Goal: Task Accomplishment & Management: Manage account settings

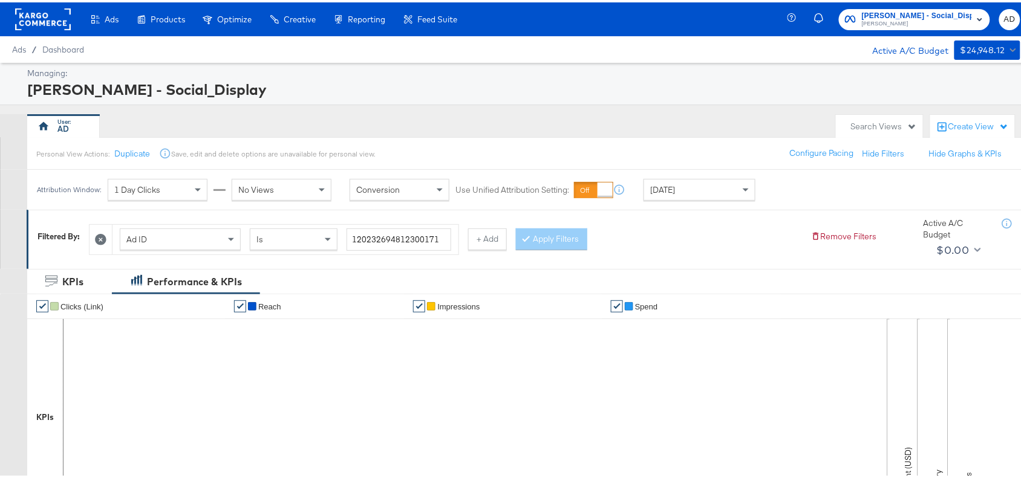
click at [700, 74] on div "Managing:" at bounding box center [522, 70] width 990 height 11
click at [388, 248] on input "120232694812300171" at bounding box center [398, 237] width 105 height 22
paste input "140230419"
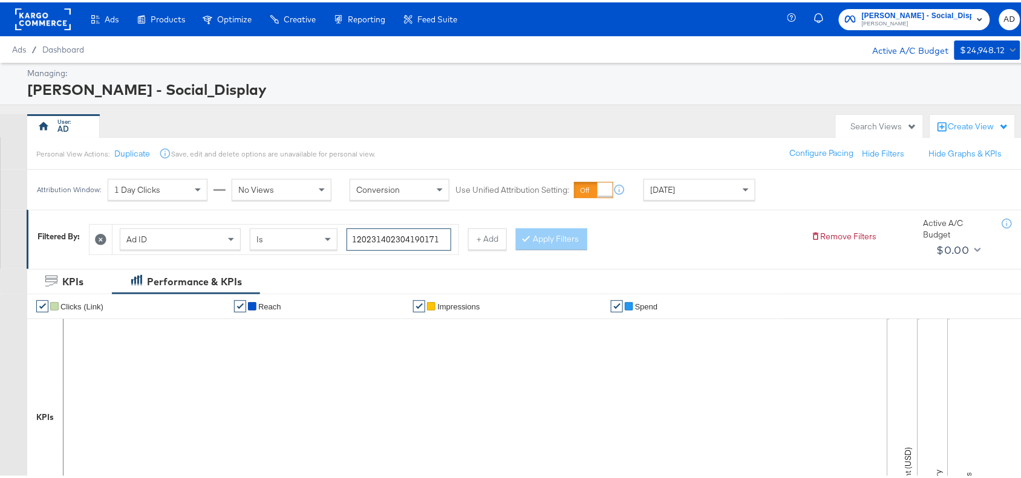
type input "120231402304190171"
click at [559, 238] on div "Apply Filters" at bounding box center [551, 237] width 71 height 22
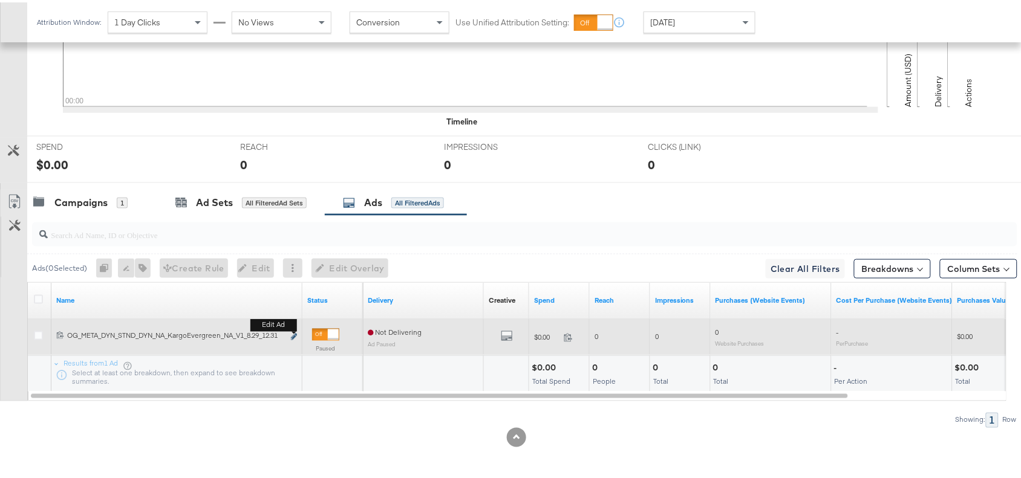
click at [292, 333] on icon "link" at bounding box center [294, 334] width 6 height 7
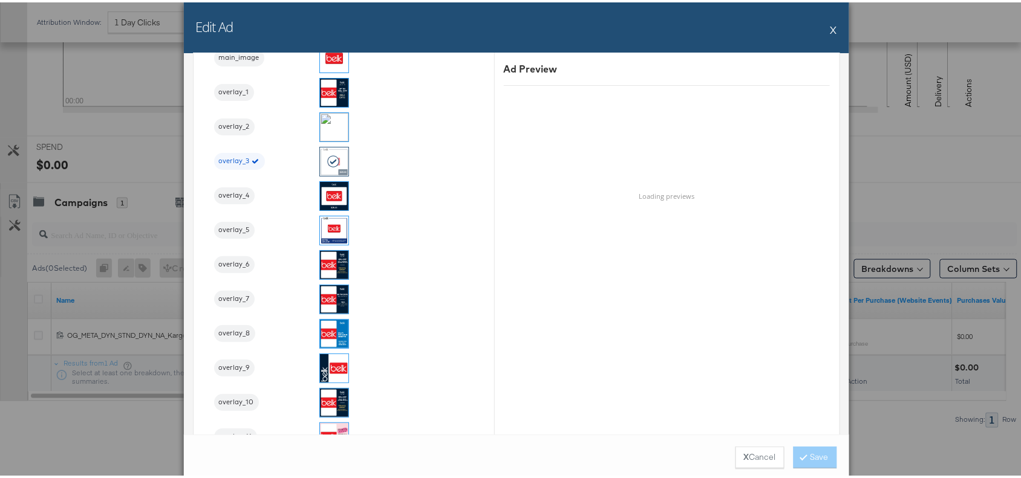
scroll to position [1340, 0]
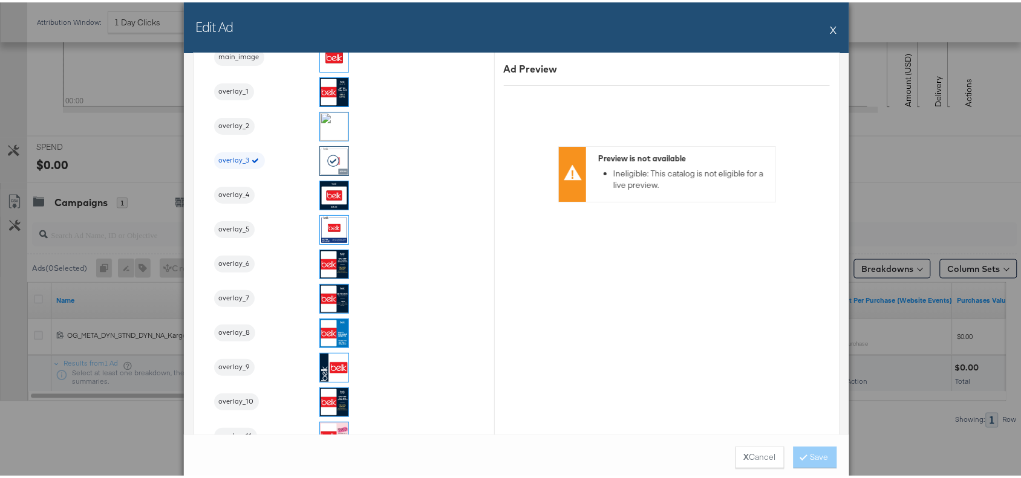
click at [830, 24] on button "X" at bounding box center [833, 27] width 7 height 24
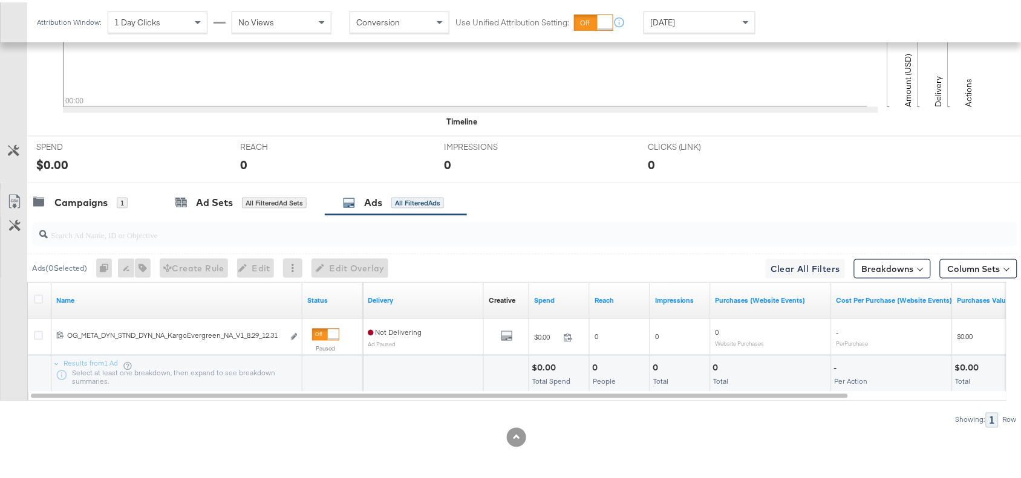
scroll to position [0, 0]
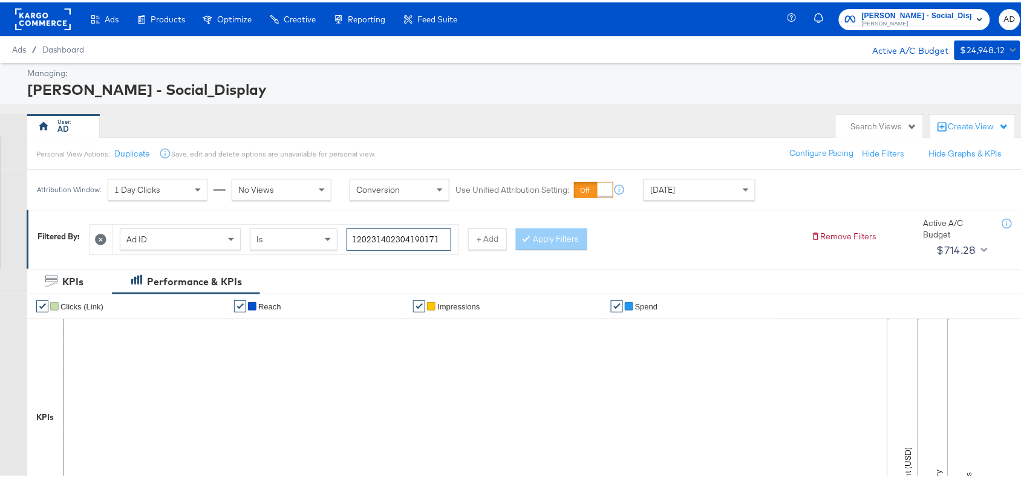
click at [397, 239] on input "120231402304190171" at bounding box center [398, 237] width 105 height 22
paste input "6"
click at [397, 239] on input "120231402304160171" at bounding box center [398, 237] width 105 height 22
click at [594, 239] on div "Ad ID Is 120231402304160171 + Add Apply Filters" at bounding box center [445, 234] width 712 height 37
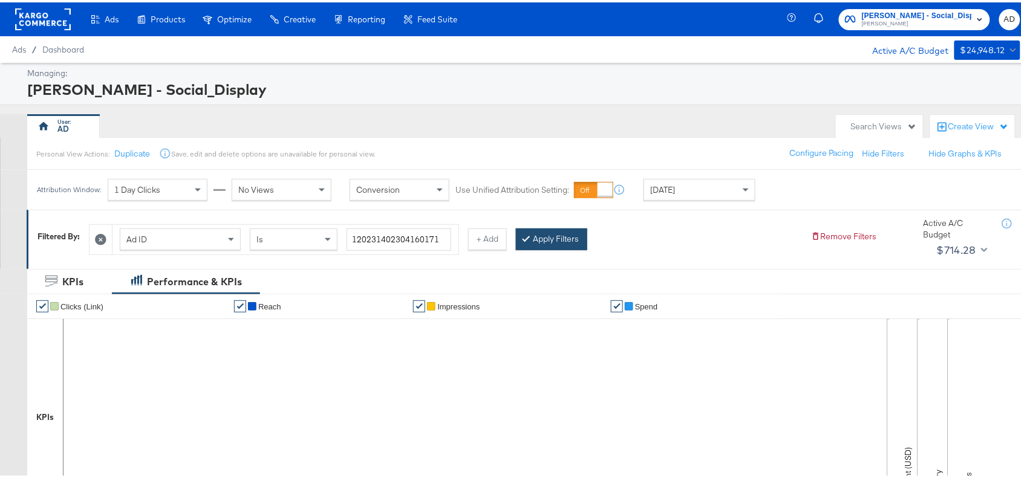
click at [560, 240] on button "Apply Filters" at bounding box center [551, 237] width 71 height 22
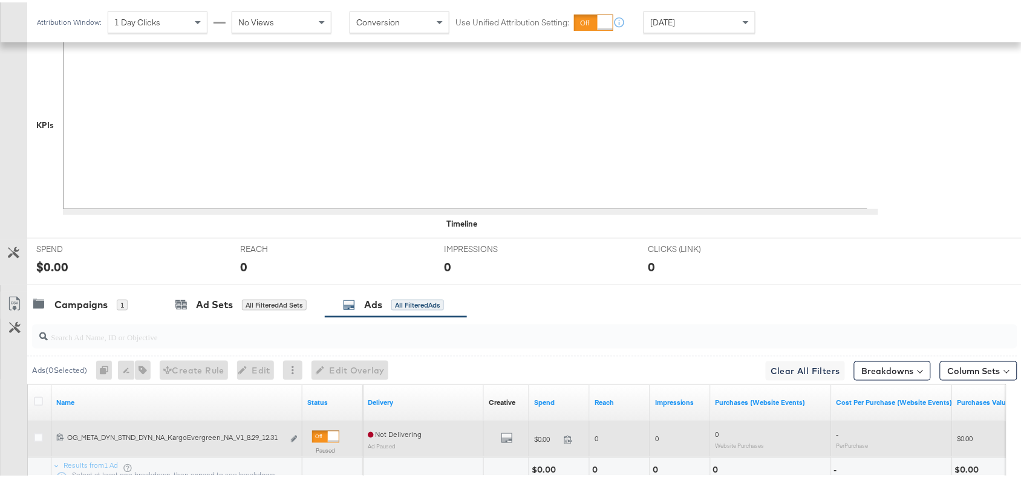
scroll to position [396, 0]
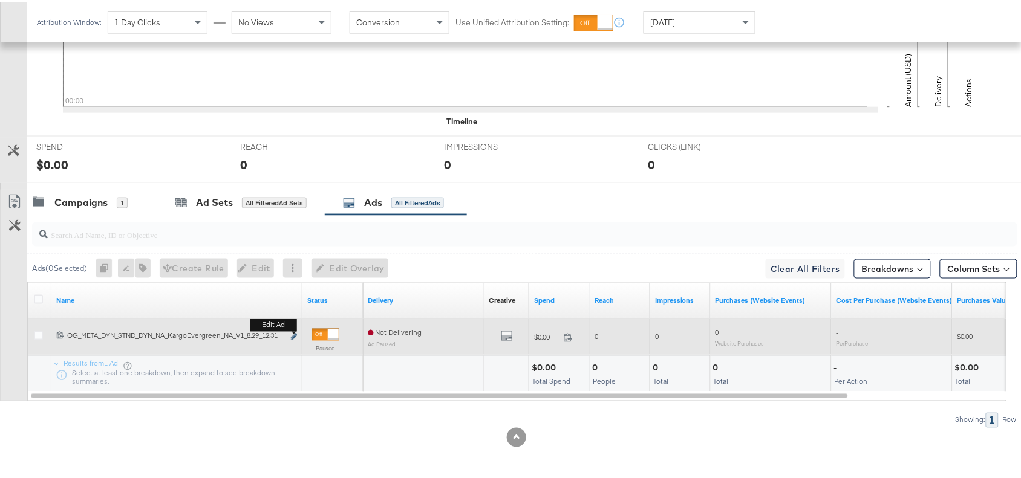
click at [293, 337] on icon "link" at bounding box center [294, 334] width 6 height 7
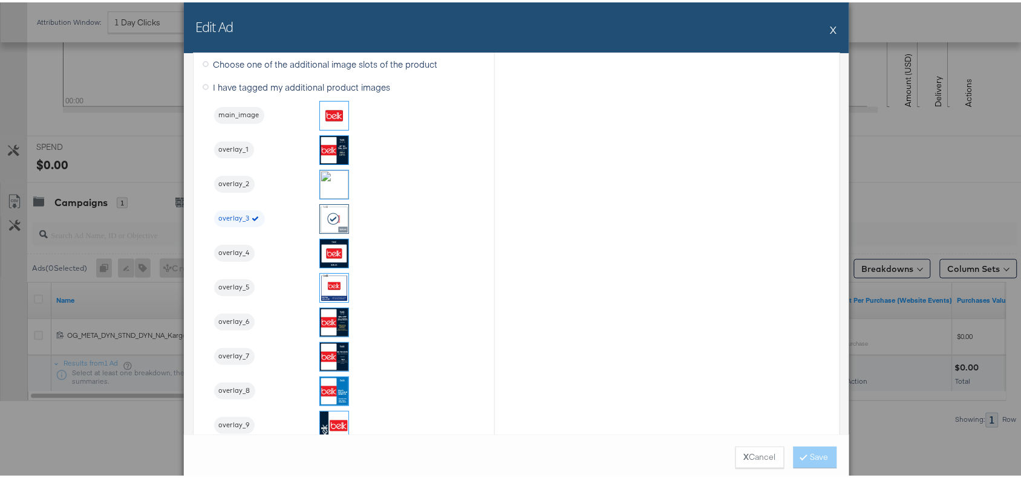
scroll to position [1283, 0]
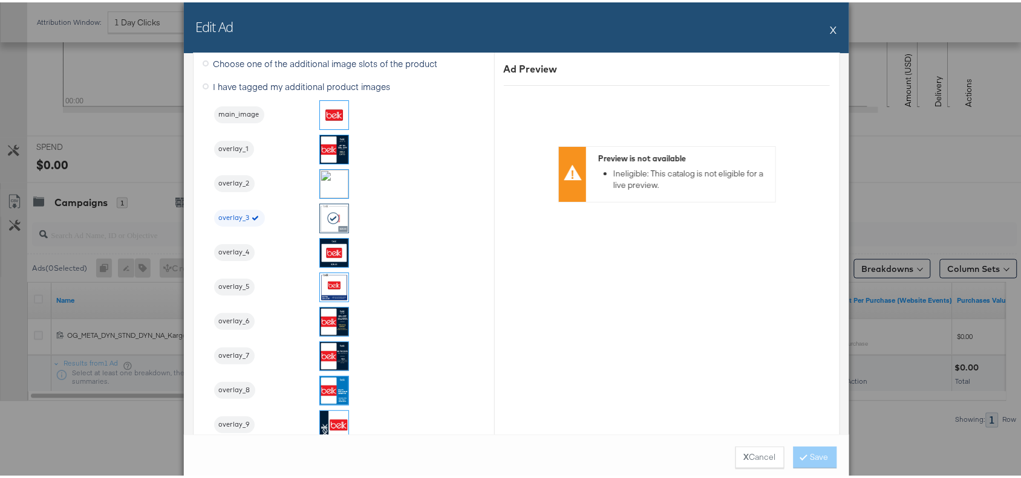
click at [830, 33] on button "X" at bounding box center [833, 27] width 7 height 24
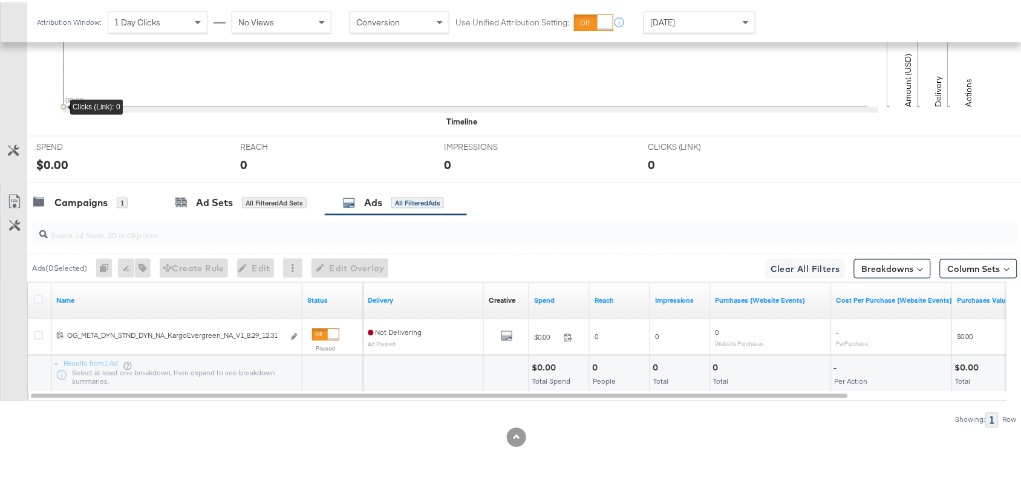
scroll to position [0, 0]
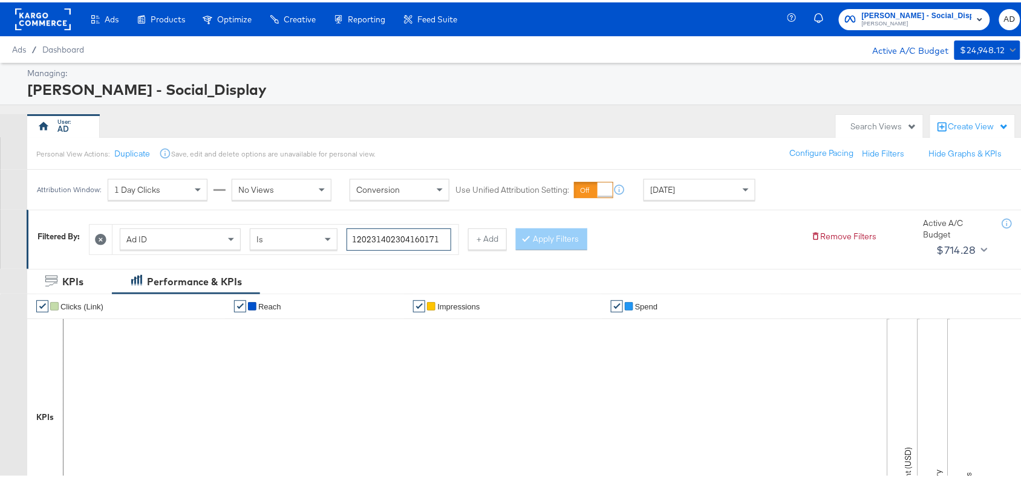
click at [395, 246] on input "120231402304160171" at bounding box center [398, 237] width 105 height 22
paste input "461622"
type input "120231404616220171"
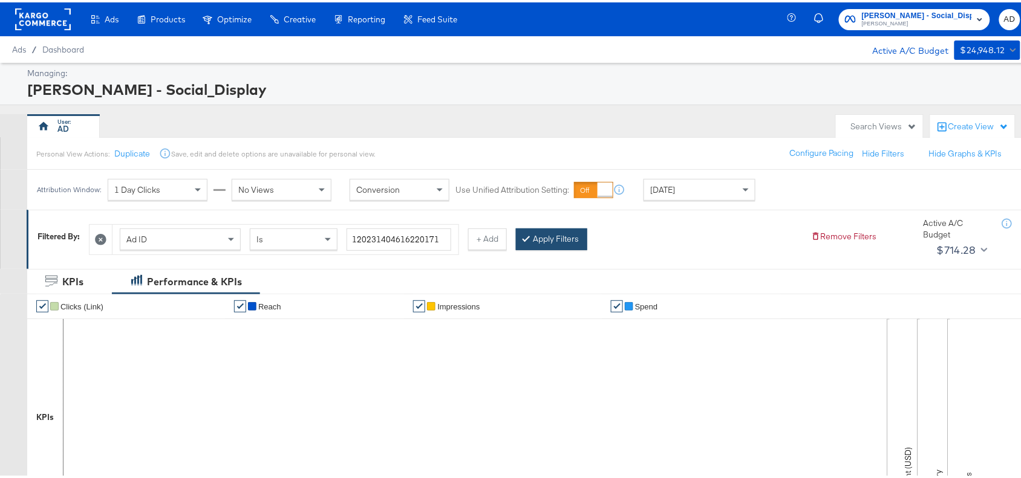
click at [569, 244] on button "Apply Filters" at bounding box center [551, 237] width 71 height 22
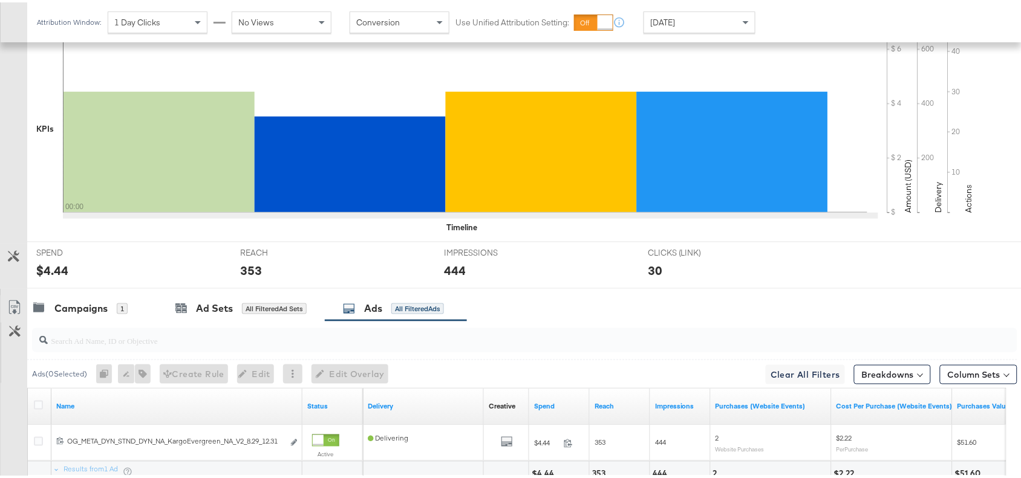
scroll to position [396, 0]
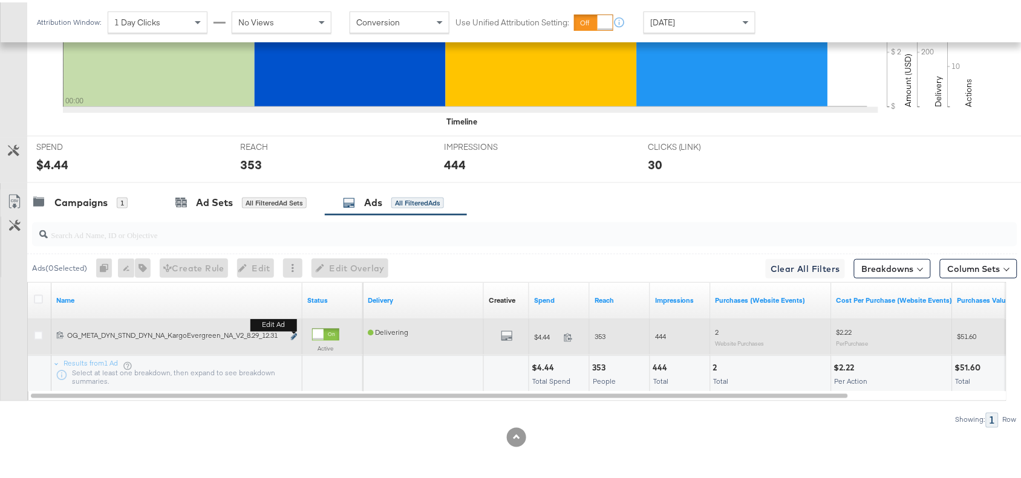
click at [294, 334] on icon "link" at bounding box center [294, 334] width 6 height 7
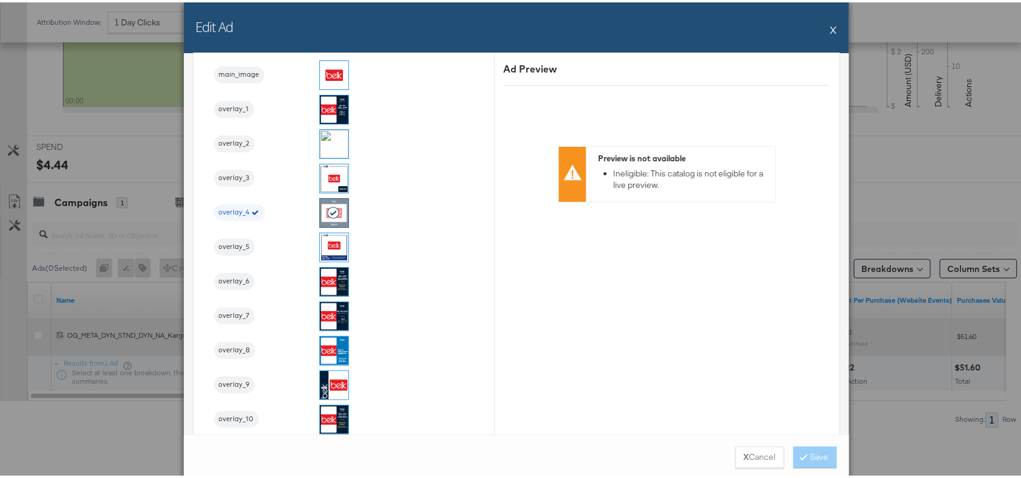
scroll to position [1324, 0]
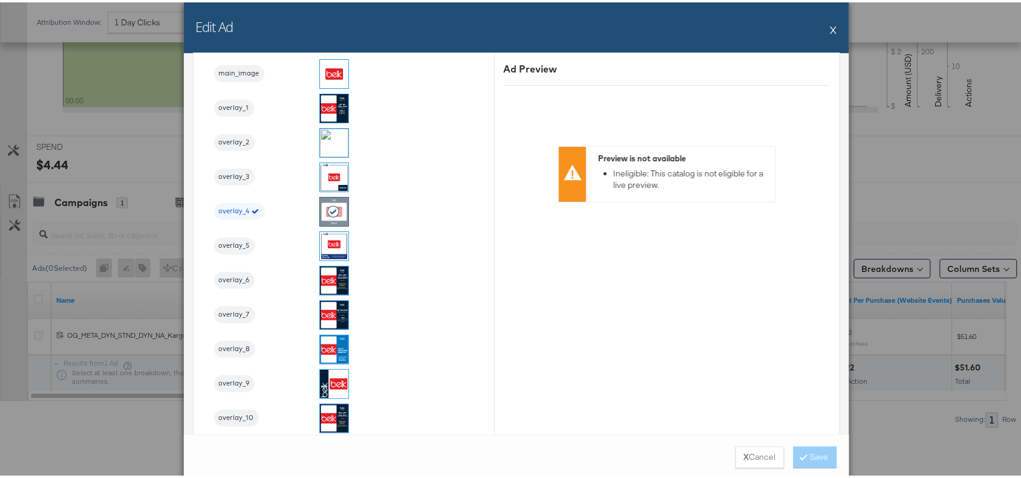
click at [823, 27] on div "Edit Ad X" at bounding box center [516, 25] width 665 height 51
click at [830, 27] on button "X" at bounding box center [833, 27] width 7 height 24
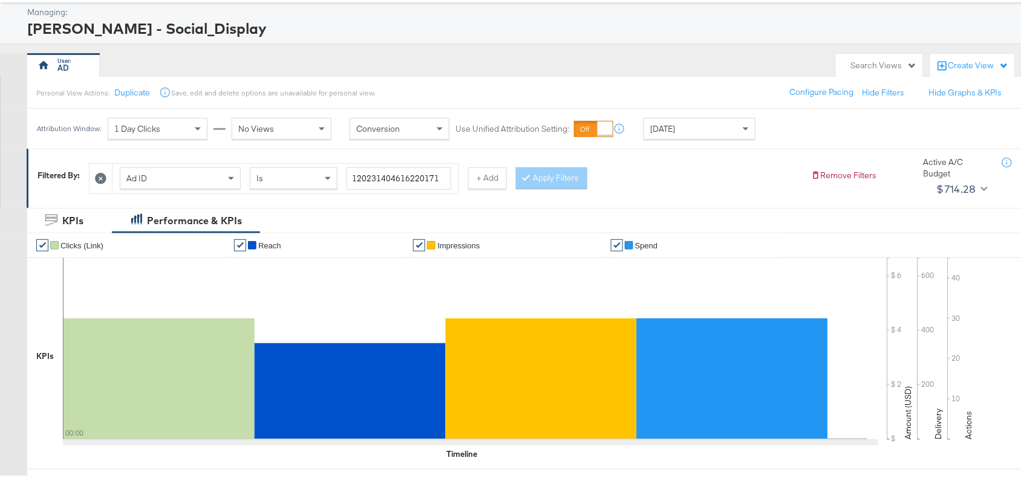
scroll to position [0, 0]
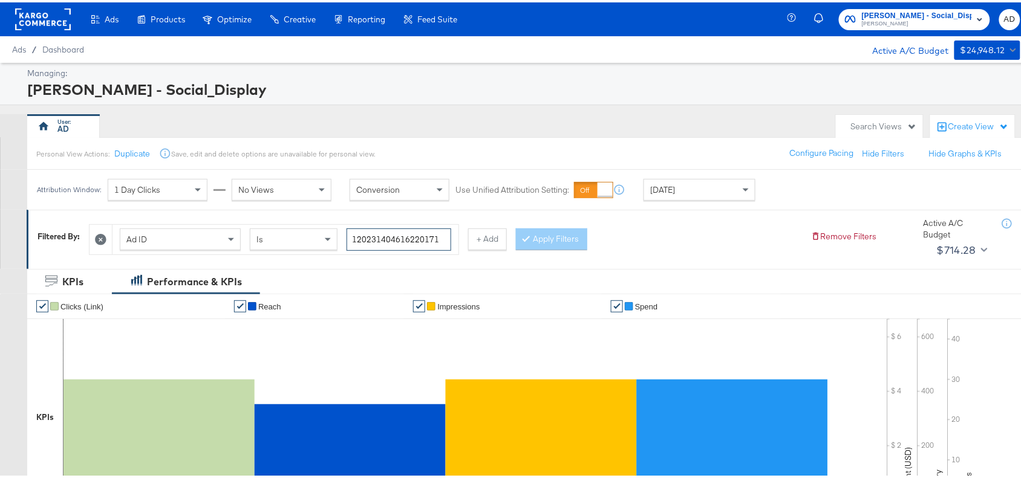
click at [403, 240] on input "120231404616220171" at bounding box center [398, 237] width 105 height 22
paste input "0"
type input "120231404616200171"
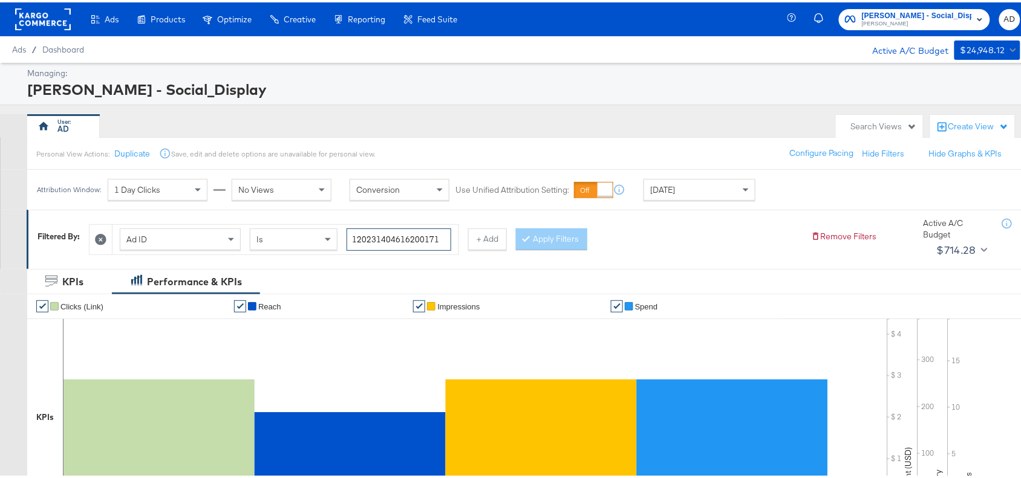
scroll to position [396, 0]
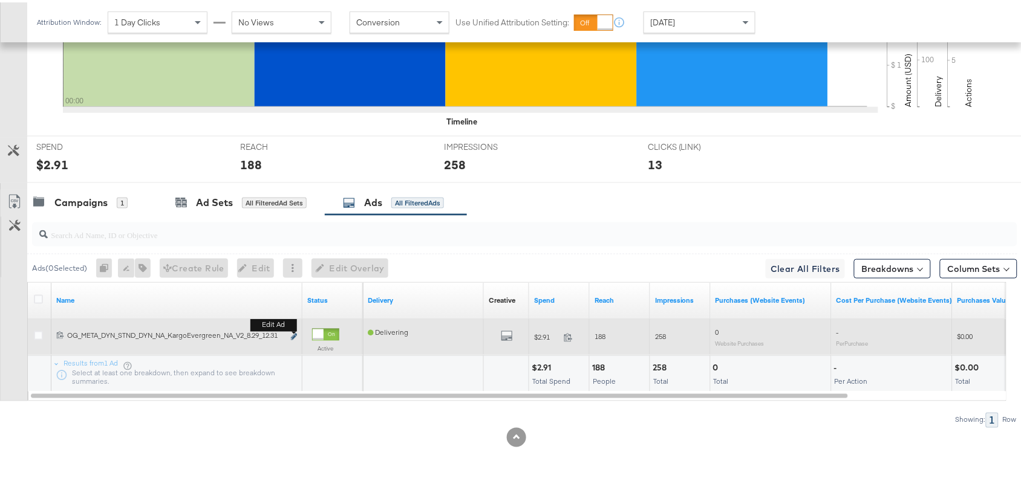
click at [291, 333] on icon "link" at bounding box center [294, 334] width 6 height 7
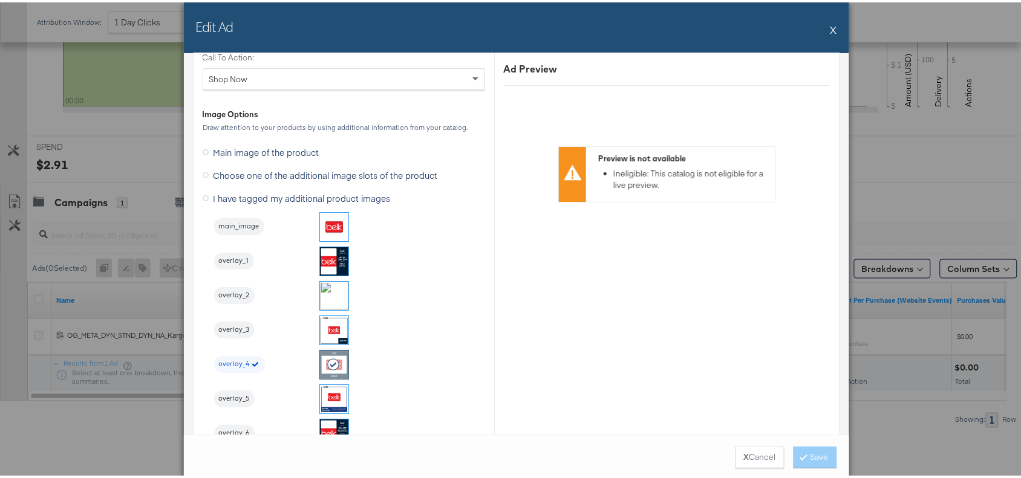
scroll to position [1185, 0]
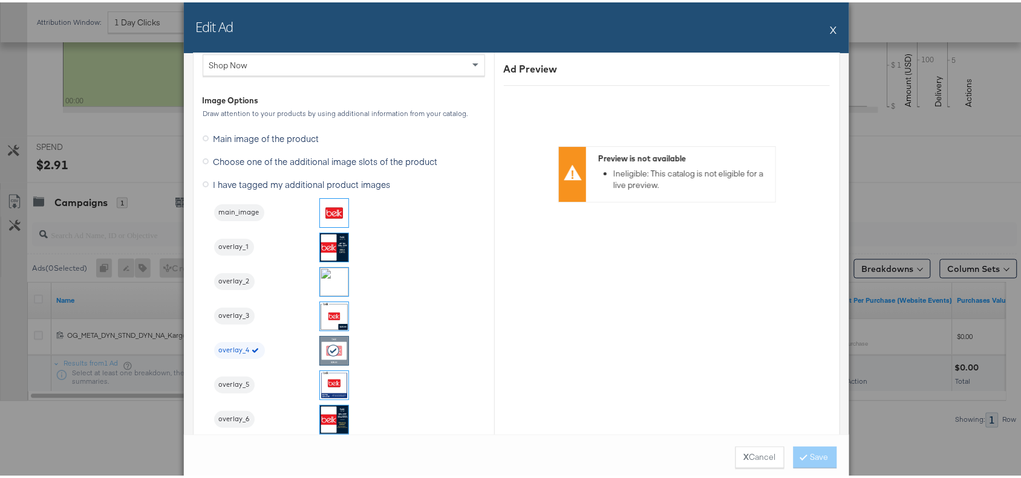
click at [830, 25] on button "X" at bounding box center [833, 27] width 7 height 24
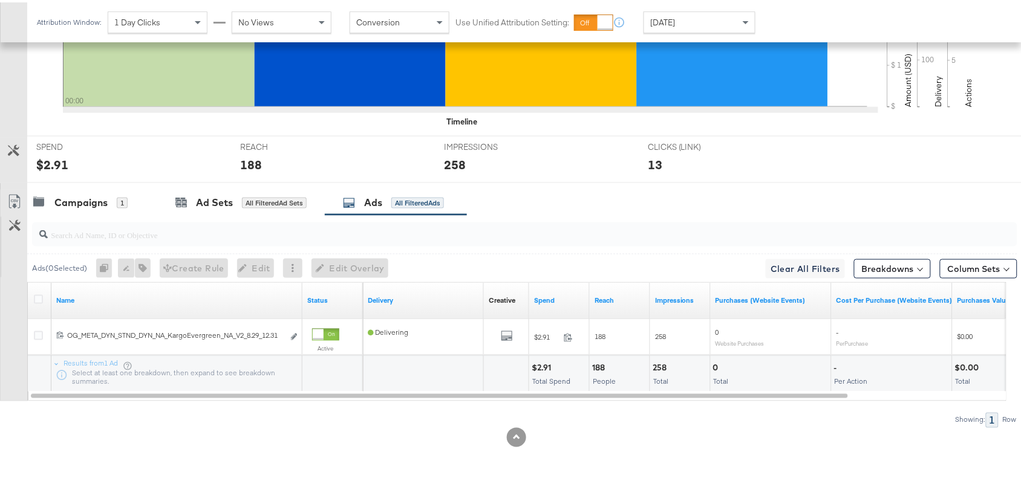
scroll to position [0, 0]
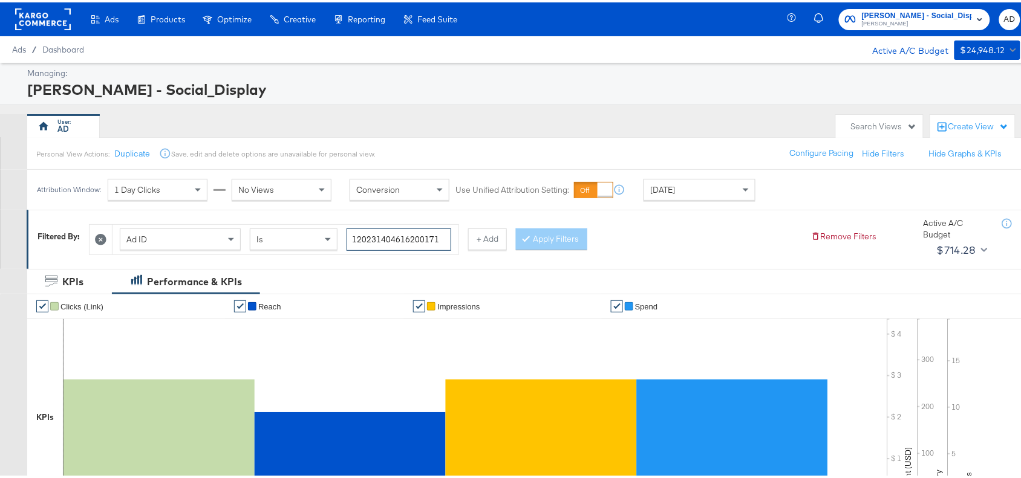
click at [400, 237] on input "120231404616200171" at bounding box center [398, 237] width 105 height 22
paste input "60453057"
click at [400, 237] on input "120231604530570171" at bounding box center [398, 237] width 105 height 22
click at [565, 231] on button "Apply Filters" at bounding box center [551, 237] width 71 height 22
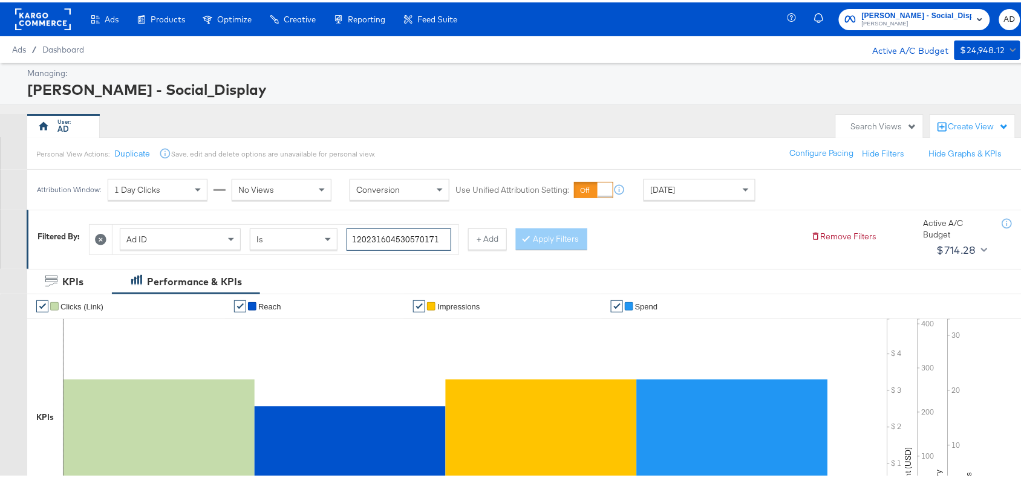
click at [391, 238] on input "120231604530570171" at bounding box center [398, 237] width 105 height 22
paste input "4"
click at [391, 238] on input "120231604530540171" at bounding box center [398, 237] width 105 height 22
type input "120231604530540171"
click at [544, 233] on button "Apply Filters" at bounding box center [551, 237] width 71 height 22
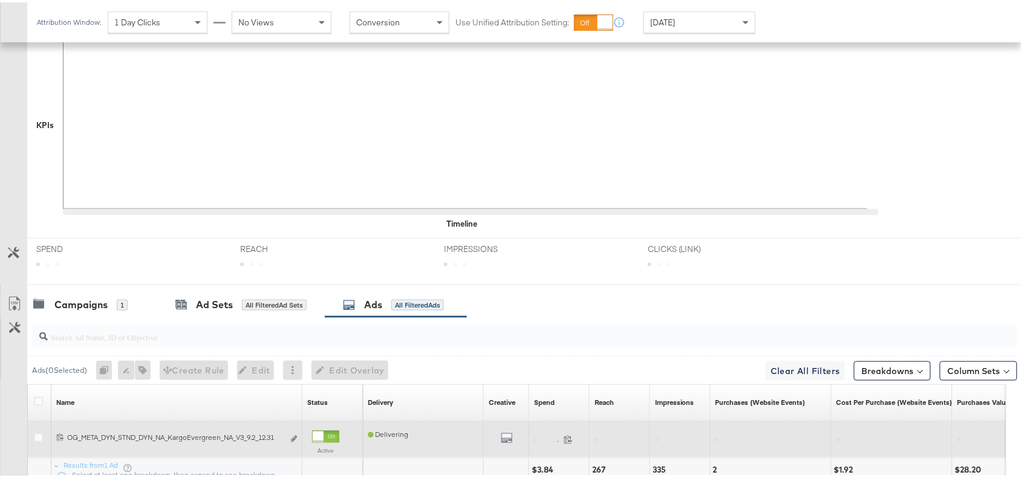
scroll to position [396, 0]
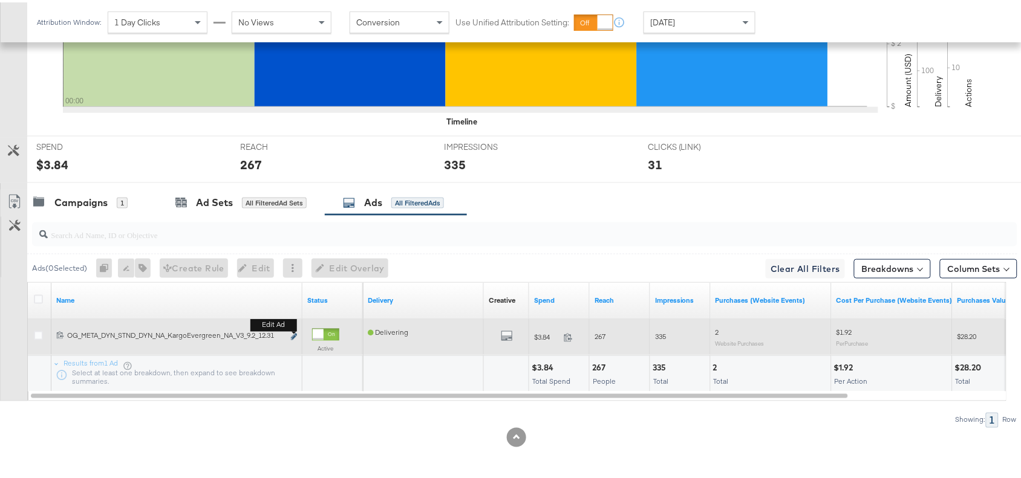
click at [294, 336] on icon "link" at bounding box center [294, 334] width 6 height 7
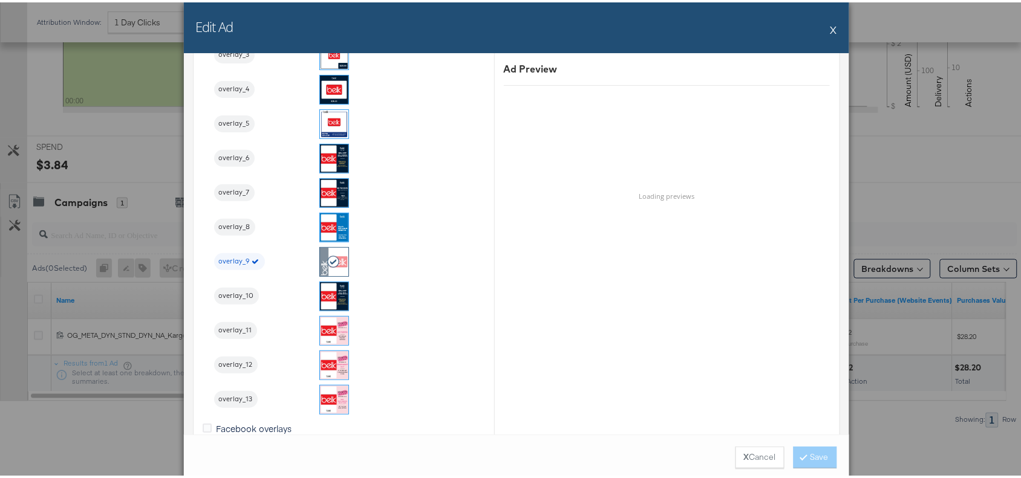
scroll to position [1449, 0]
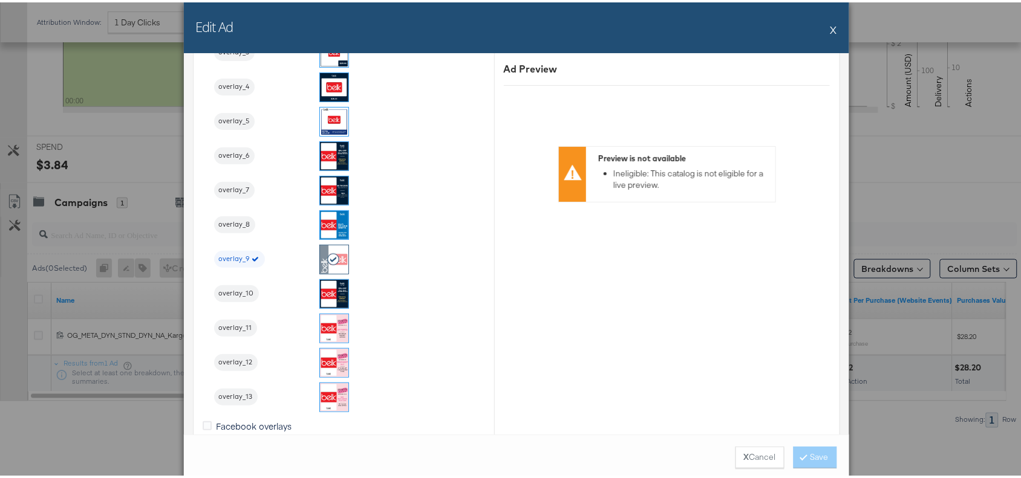
click at [830, 28] on button "X" at bounding box center [833, 27] width 7 height 24
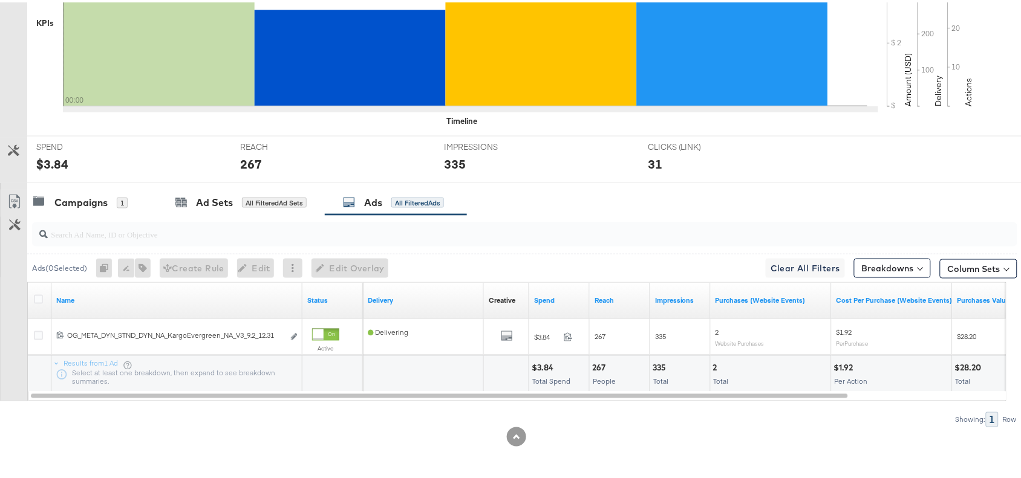
scroll to position [0, 0]
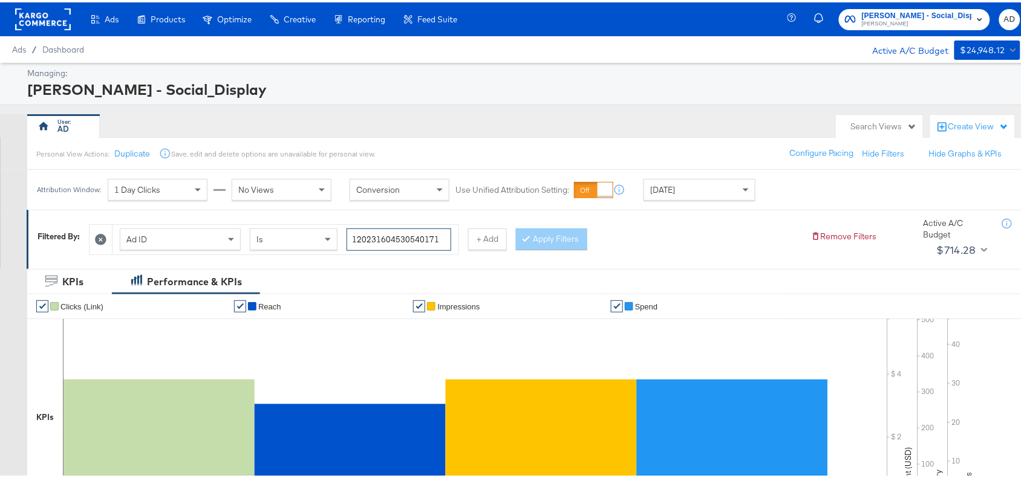
click at [417, 242] on input "120231604530540171" at bounding box center [398, 237] width 105 height 22
paste input "43463476"
type input "120231434634760171"
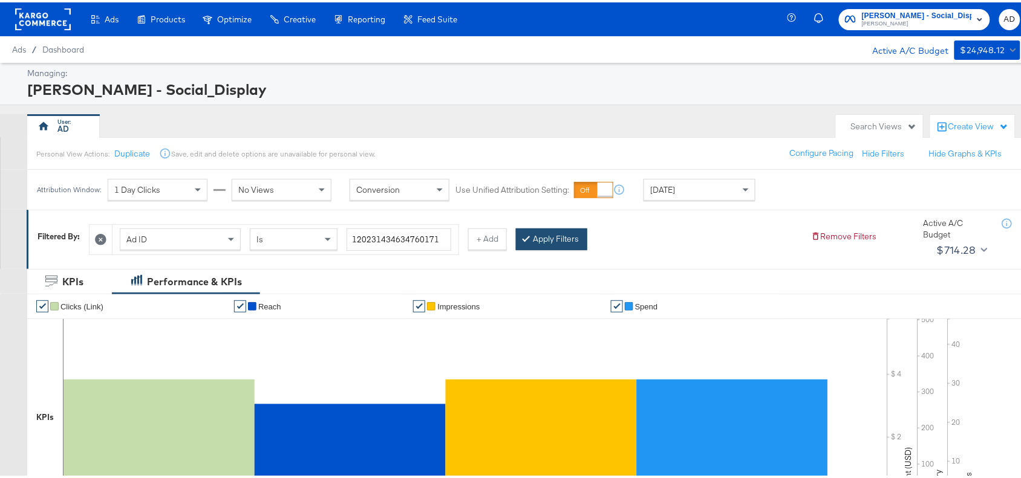
click at [555, 241] on button "Apply Filters" at bounding box center [551, 237] width 71 height 22
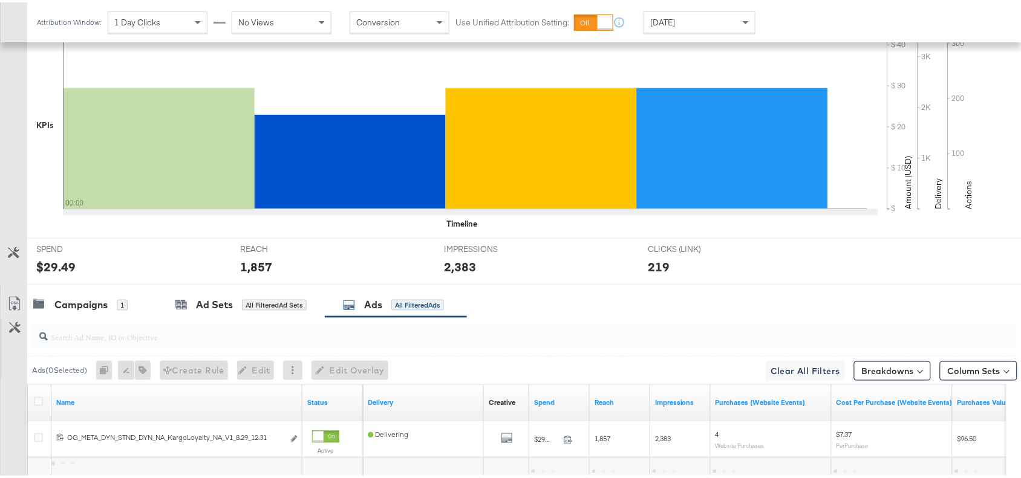
scroll to position [396, 0]
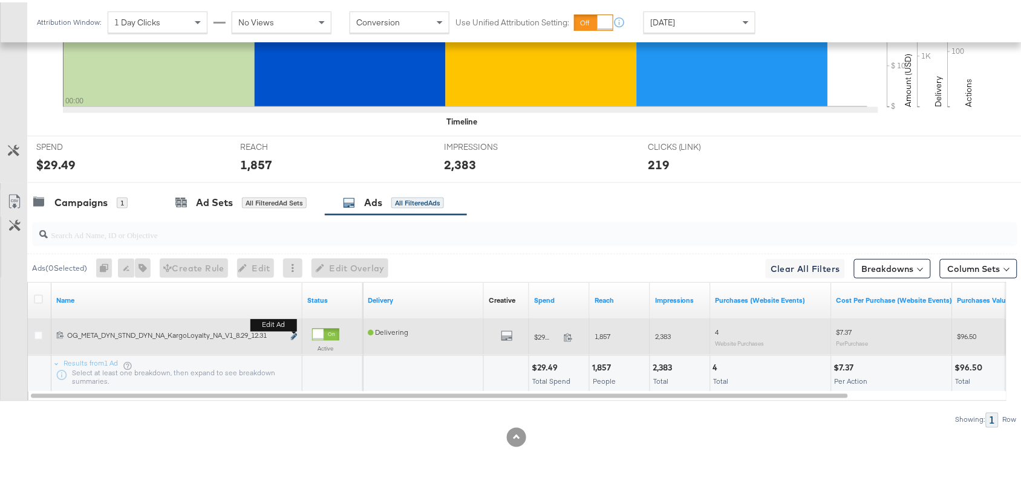
click at [292, 334] on icon "link" at bounding box center [294, 334] width 6 height 7
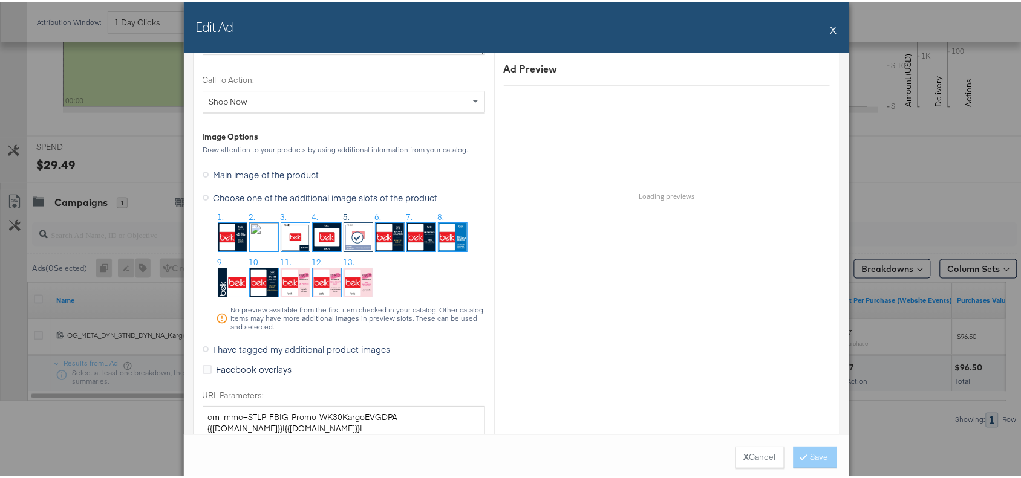
scroll to position [1150, 0]
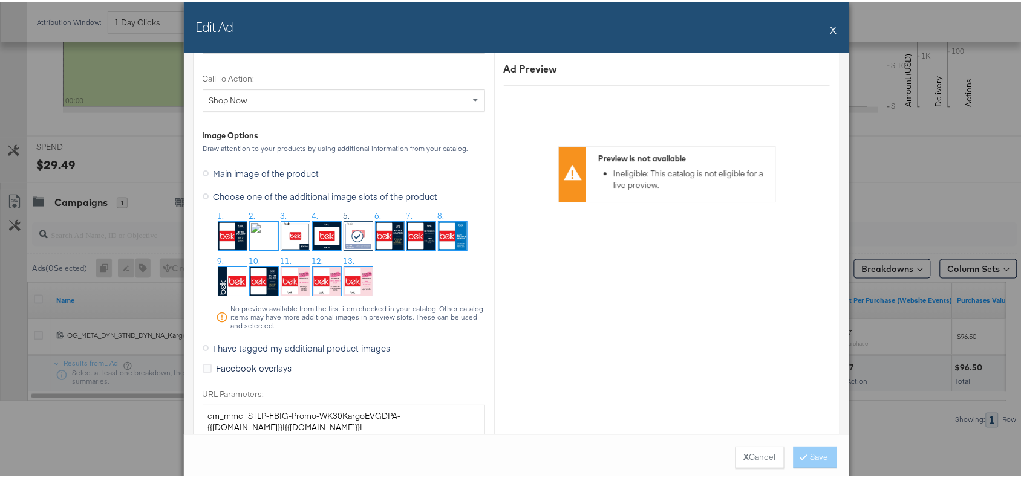
click at [830, 24] on button "X" at bounding box center [833, 27] width 7 height 24
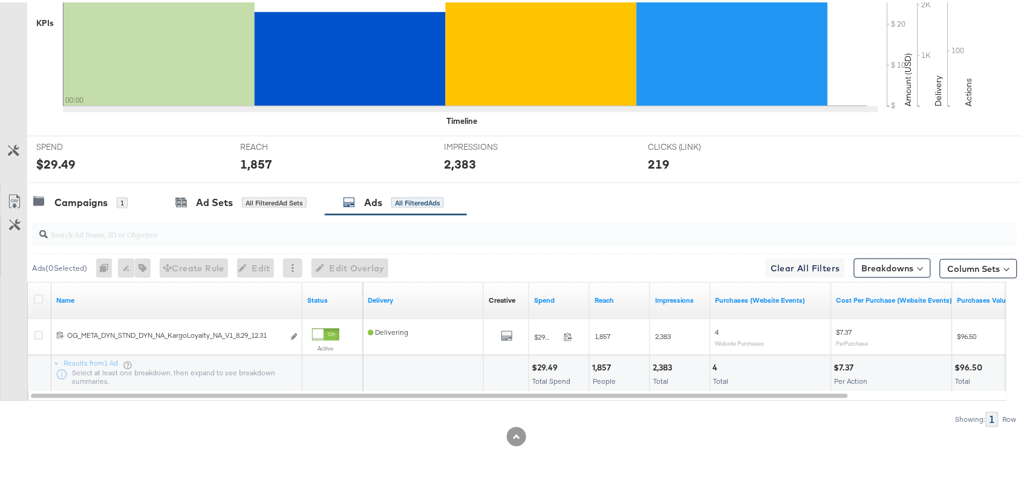
scroll to position [0, 0]
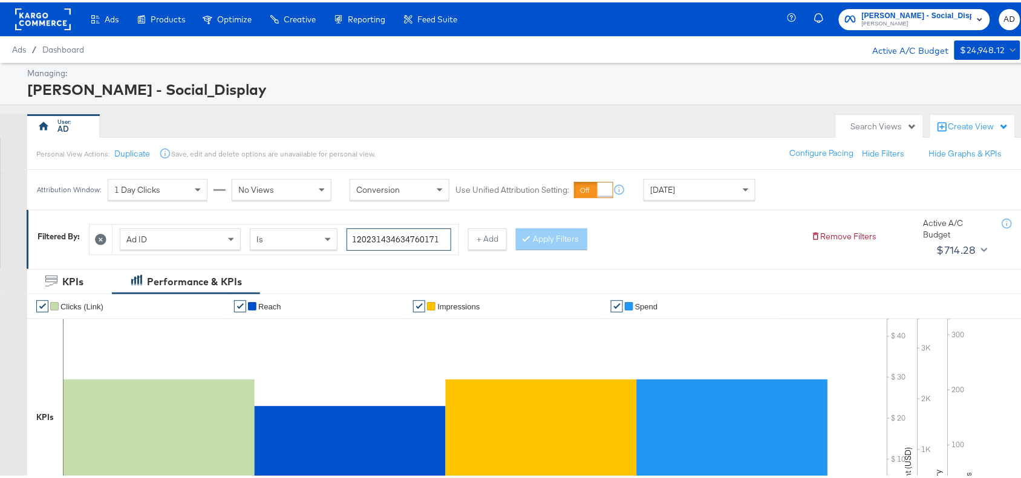
click at [411, 236] on input "120231434634760171" at bounding box center [398, 237] width 105 height 22
paste input "0466415"
click at [411, 236] on input "120231404664150171" at bounding box center [398, 237] width 105 height 22
click at [548, 236] on button "Apply Filters" at bounding box center [551, 237] width 71 height 22
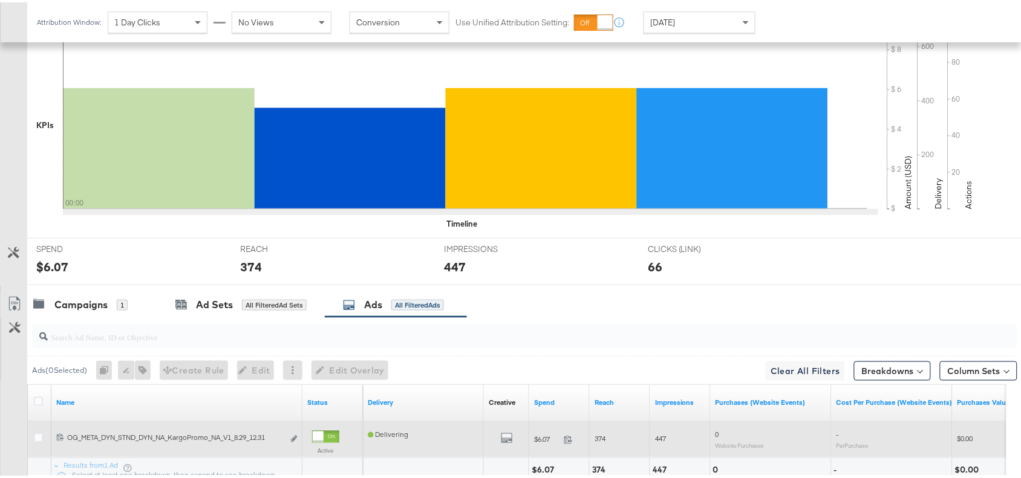
scroll to position [396, 0]
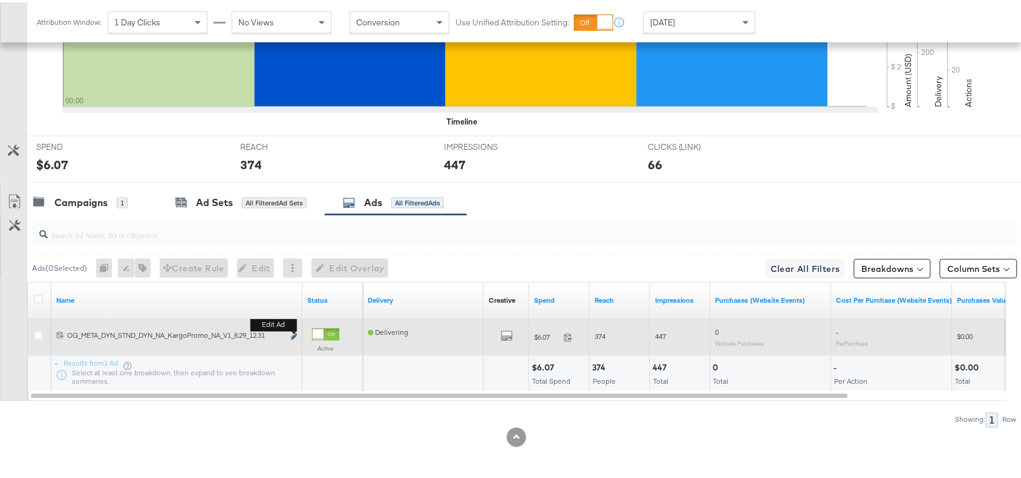
click at [293, 334] on icon "link" at bounding box center [294, 334] width 6 height 7
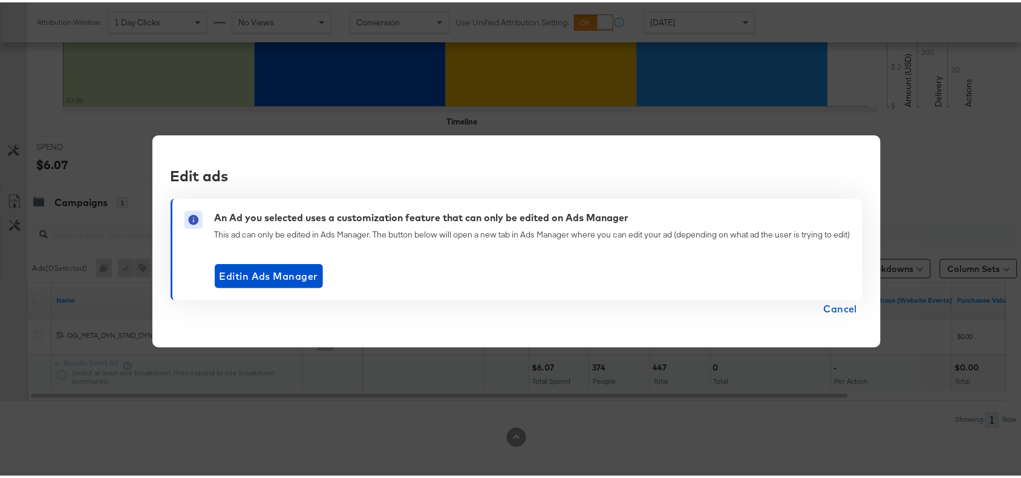
click at [838, 305] on span "Cancel" at bounding box center [840, 306] width 34 height 17
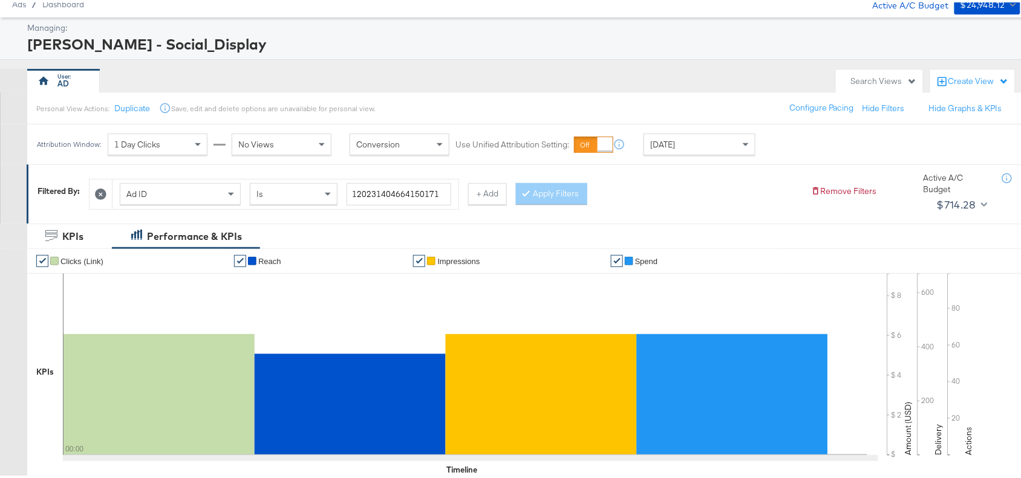
scroll to position [0, 0]
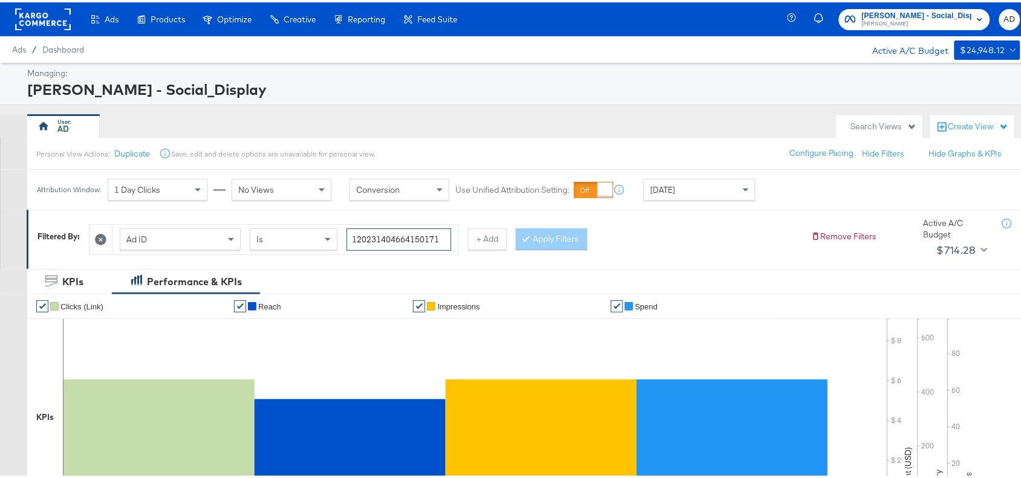
click at [385, 234] on input "120231404664150171" at bounding box center [398, 237] width 105 height 22
paste input "8"
click at [385, 234] on input "120231404664150171" at bounding box center [398, 237] width 105 height 22
click at [563, 233] on button "Apply Filters" at bounding box center [551, 237] width 71 height 22
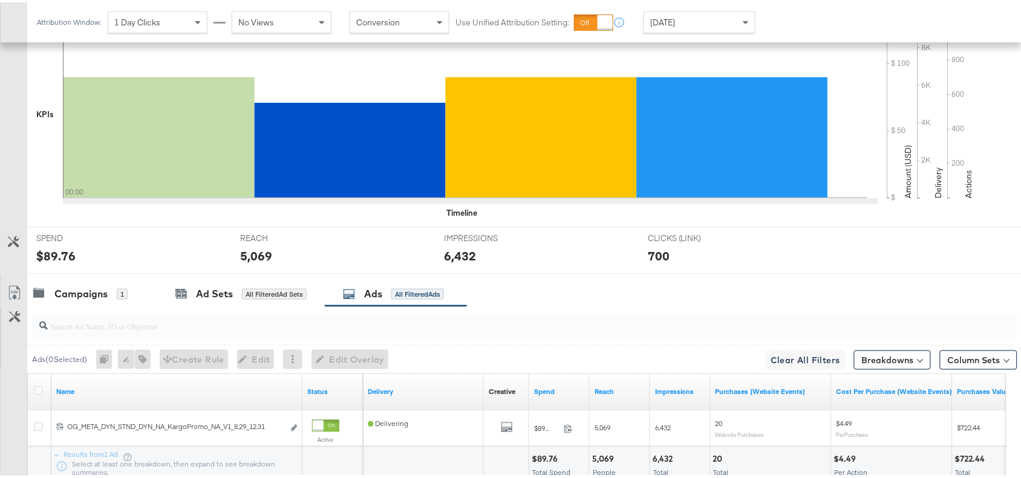
scroll to position [396, 0]
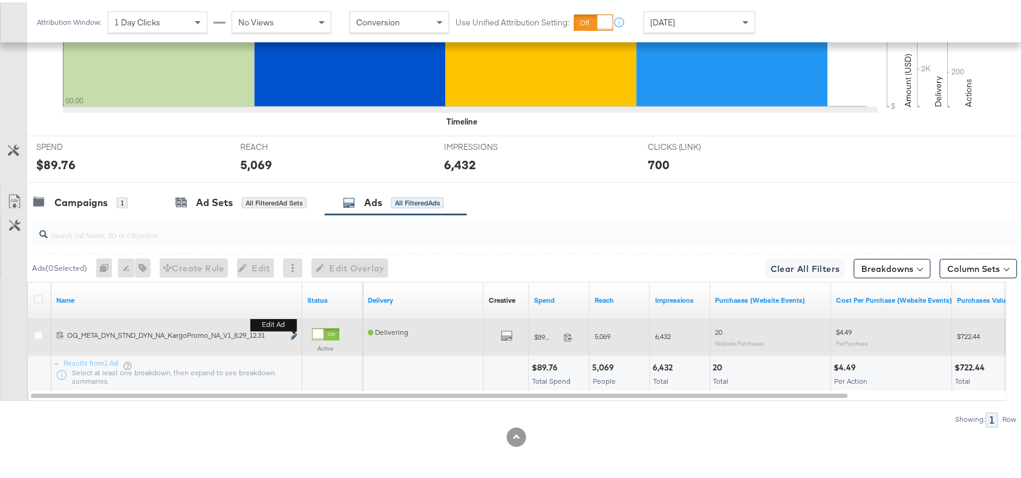
click at [293, 334] on icon "link" at bounding box center [294, 334] width 6 height 7
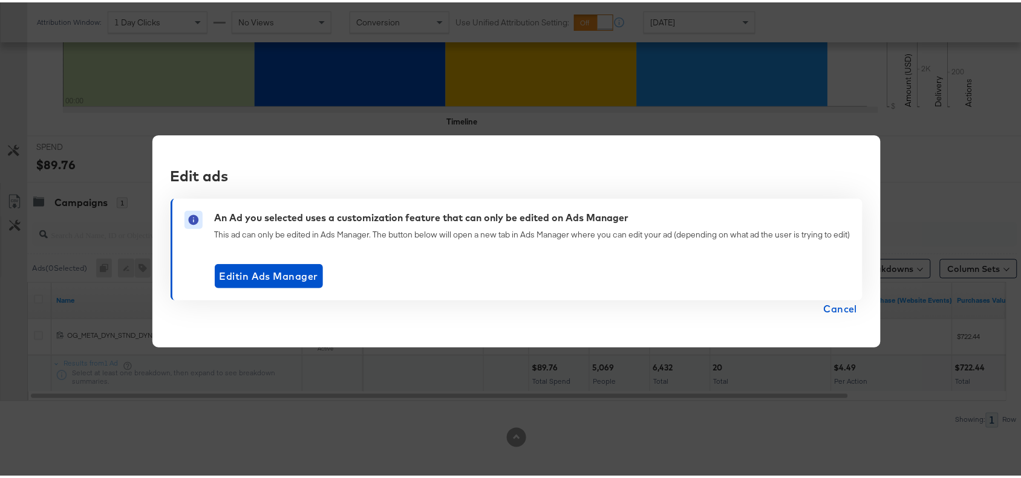
click at [839, 310] on span "Cancel" at bounding box center [840, 306] width 34 height 17
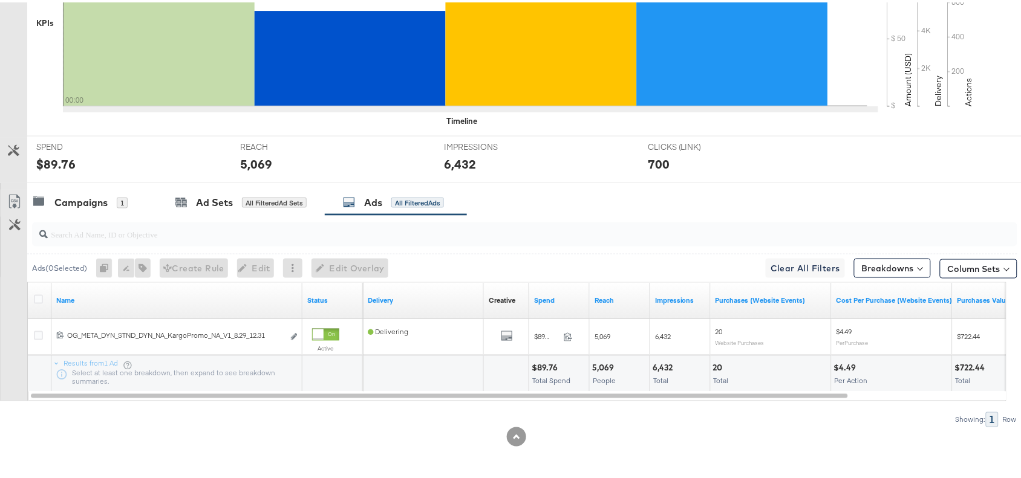
scroll to position [0, 0]
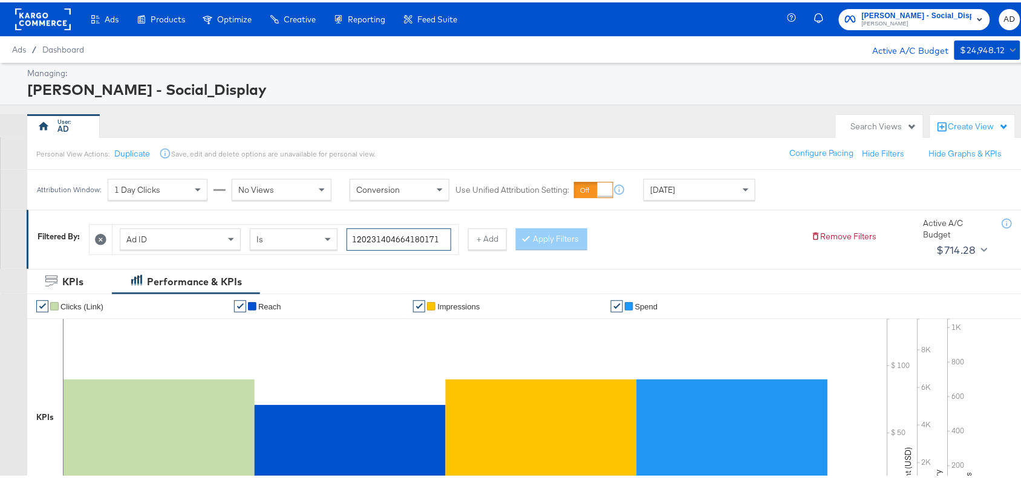
click at [412, 239] on input "120231404664180171" at bounding box center [398, 237] width 105 height 22
paste input "70611"
click at [551, 239] on button "Apply Filters" at bounding box center [551, 237] width 71 height 22
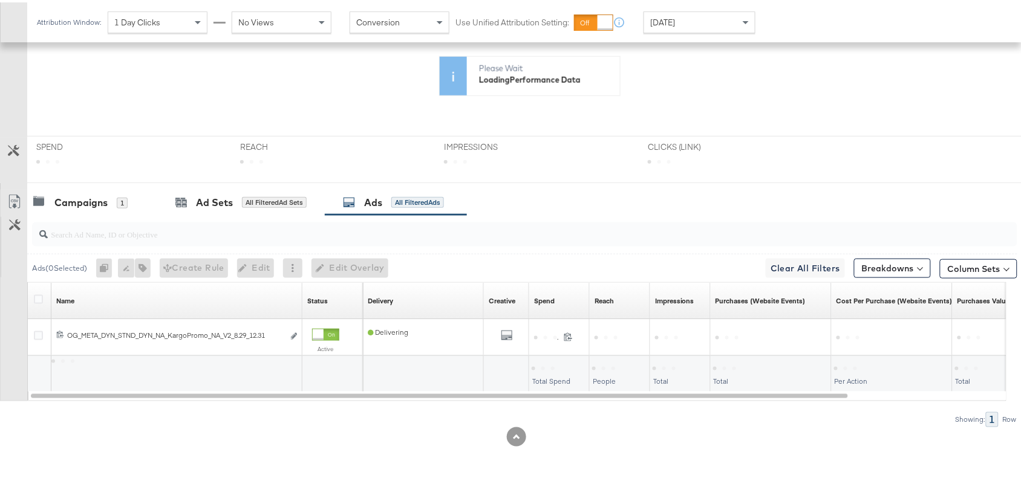
scroll to position [292, 0]
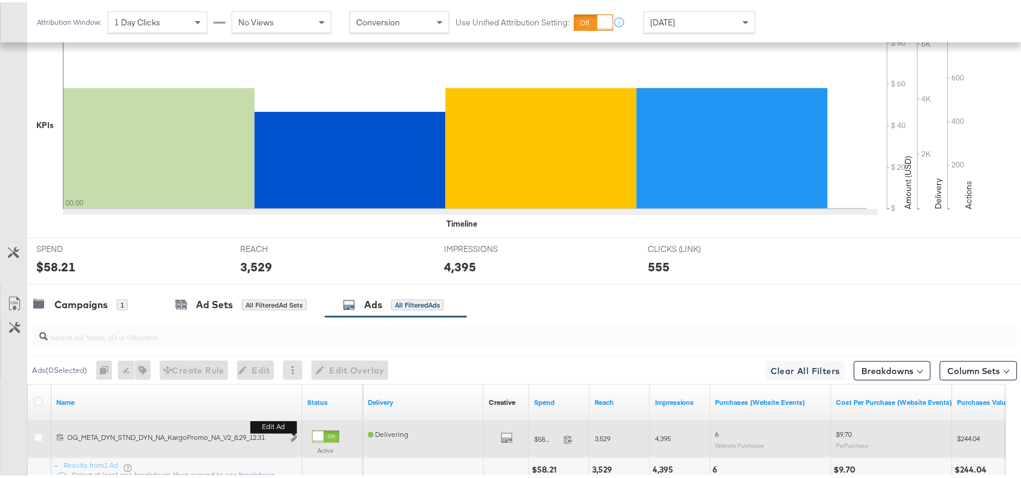
click at [289, 435] on div "Edit ad" at bounding box center [291, 437] width 14 height 13
click at [291, 440] on icon "link" at bounding box center [294, 437] width 6 height 7
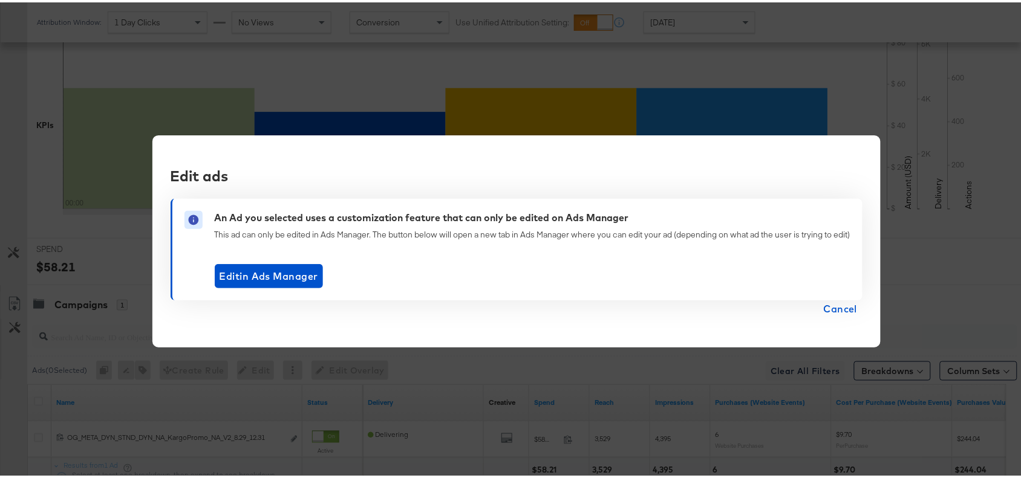
click at [852, 308] on span "Cancel" at bounding box center [840, 306] width 34 height 17
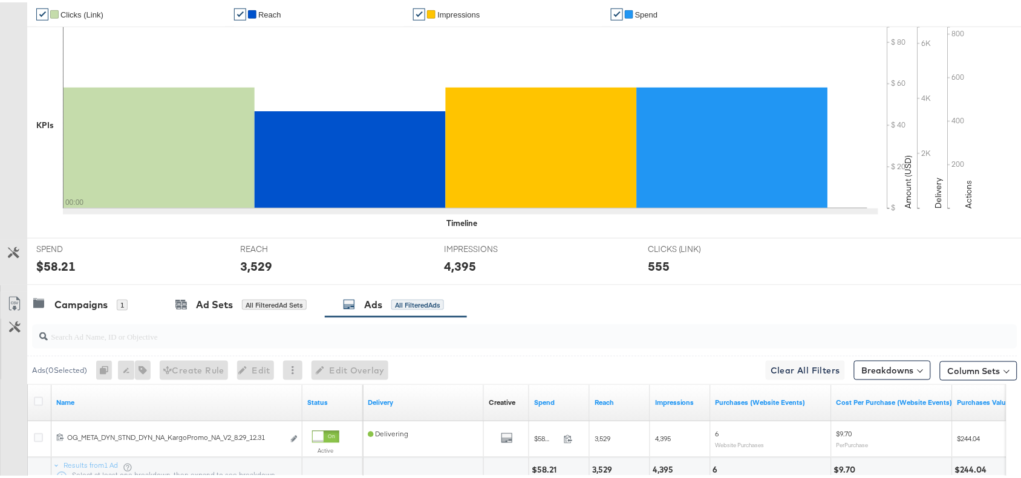
scroll to position [0, 0]
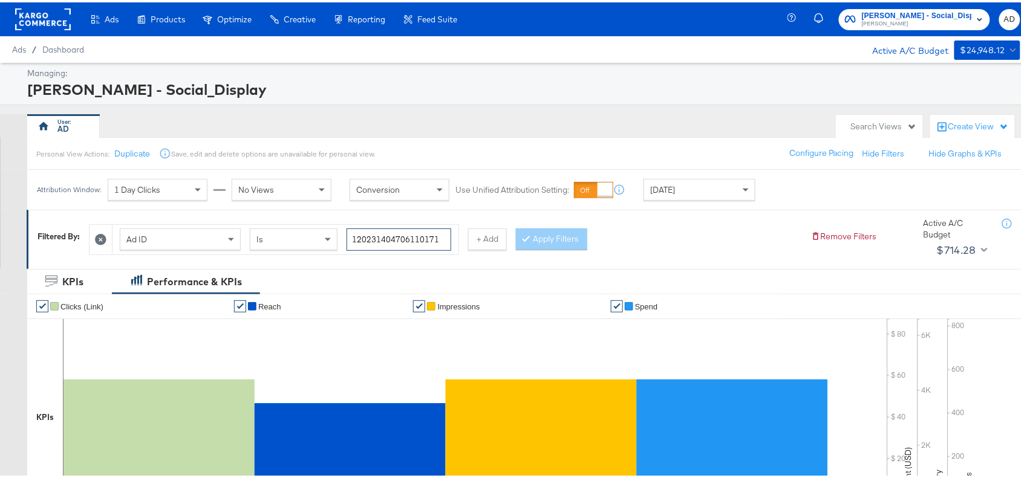
click at [399, 239] on input "120231404706110171" at bounding box center [398, 237] width 105 height 22
paste input "09"
click at [560, 233] on button "Apply Filters" at bounding box center [551, 237] width 71 height 22
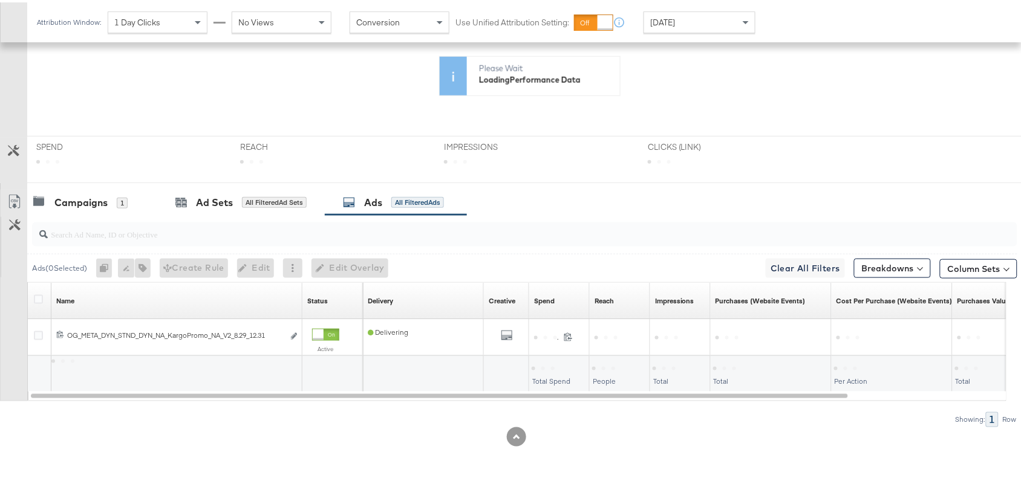
scroll to position [396, 0]
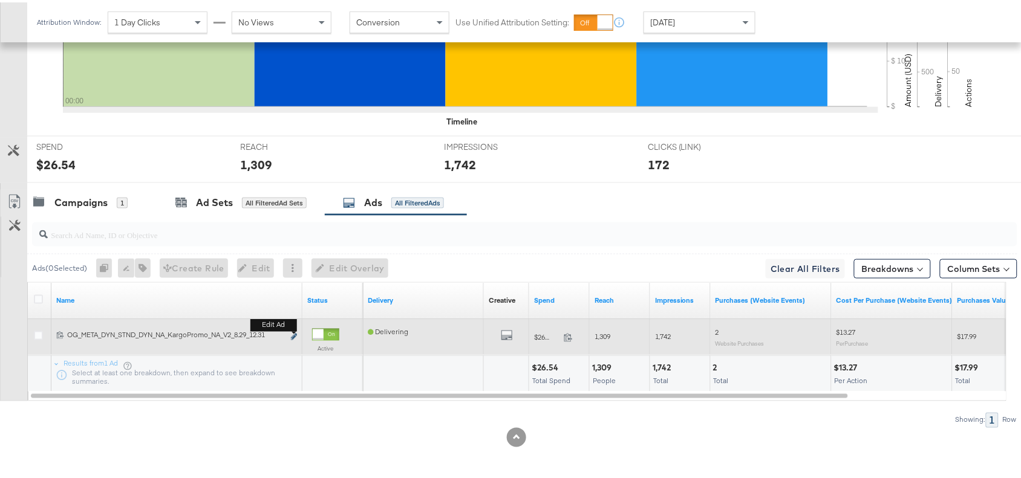
click at [293, 334] on icon "link" at bounding box center [294, 334] width 6 height 7
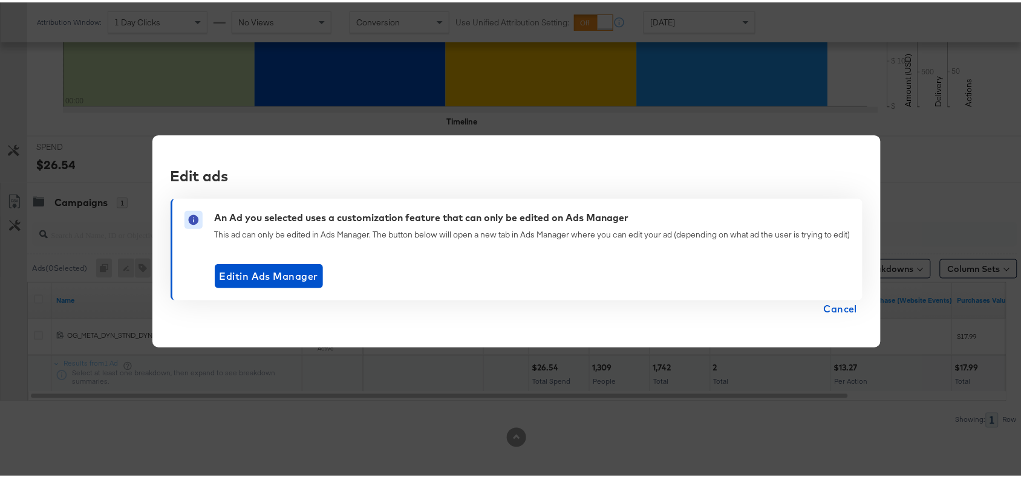
click at [826, 304] on span "Cancel" at bounding box center [840, 306] width 34 height 17
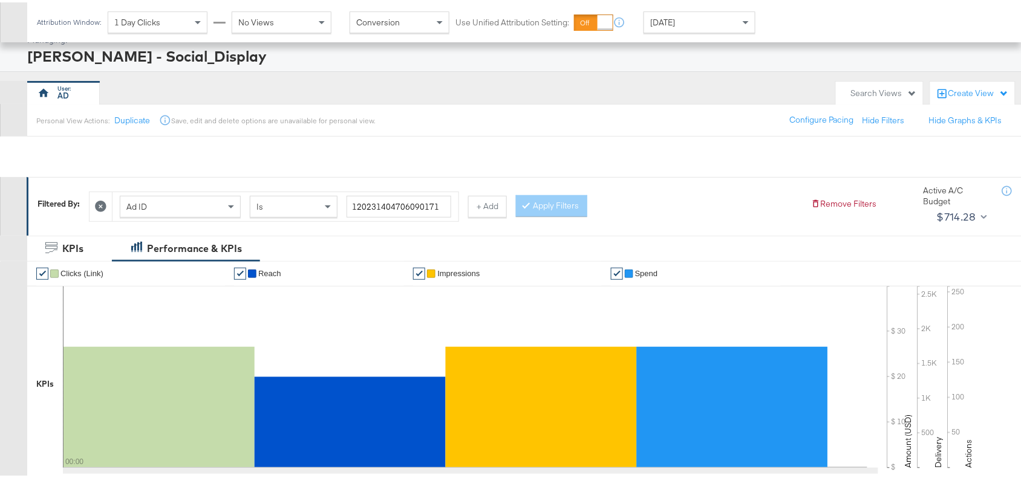
scroll to position [0, 0]
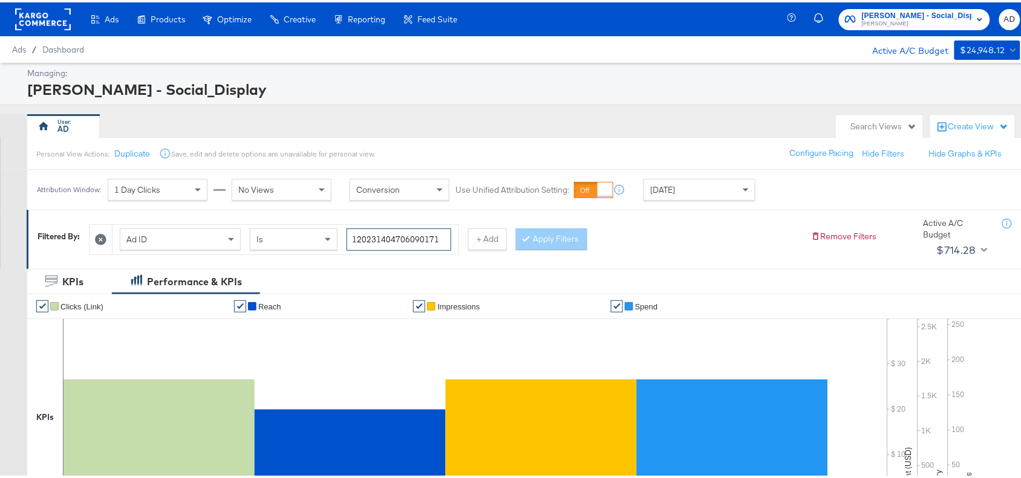
click at [415, 236] on input "120231404706090171" at bounding box center [398, 237] width 105 height 22
paste input "294314675"
click at [554, 235] on button "Apply Filters" at bounding box center [551, 237] width 71 height 22
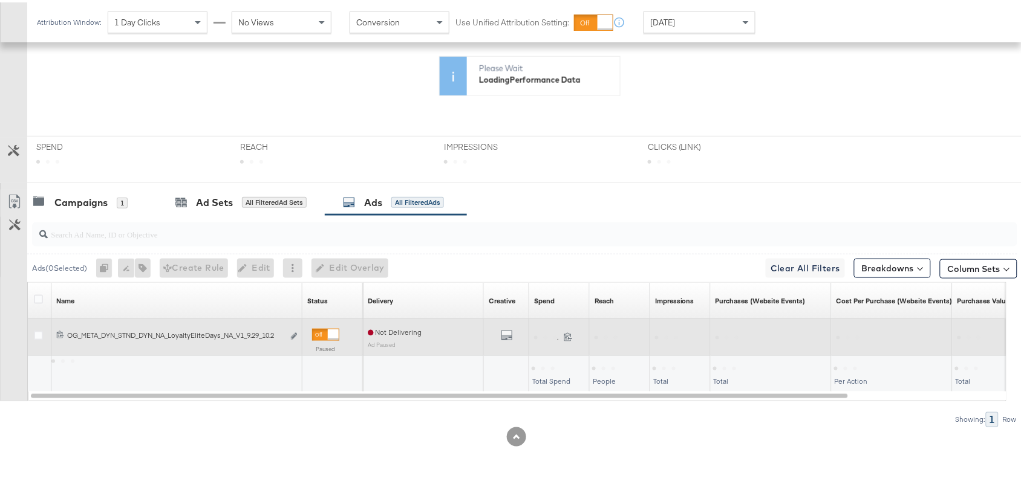
scroll to position [396, 0]
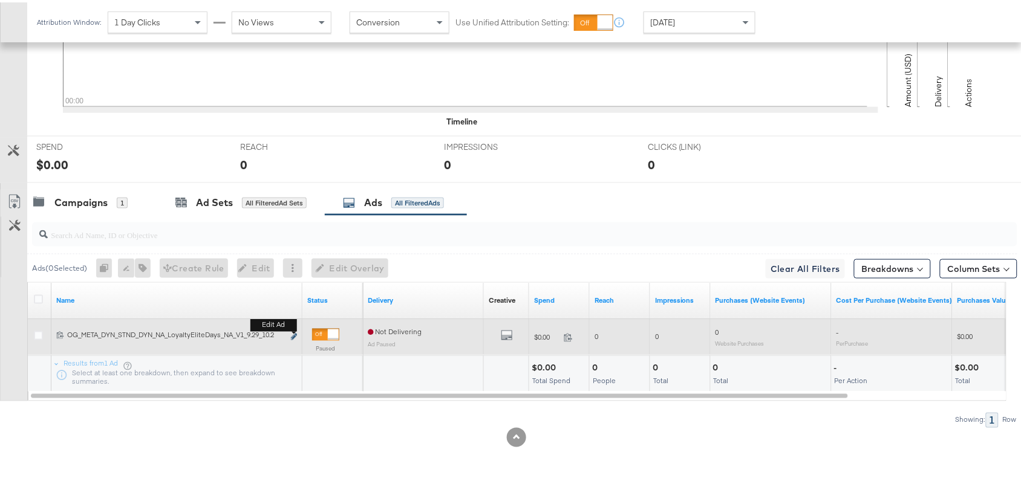
click at [293, 333] on icon "link" at bounding box center [294, 334] width 6 height 7
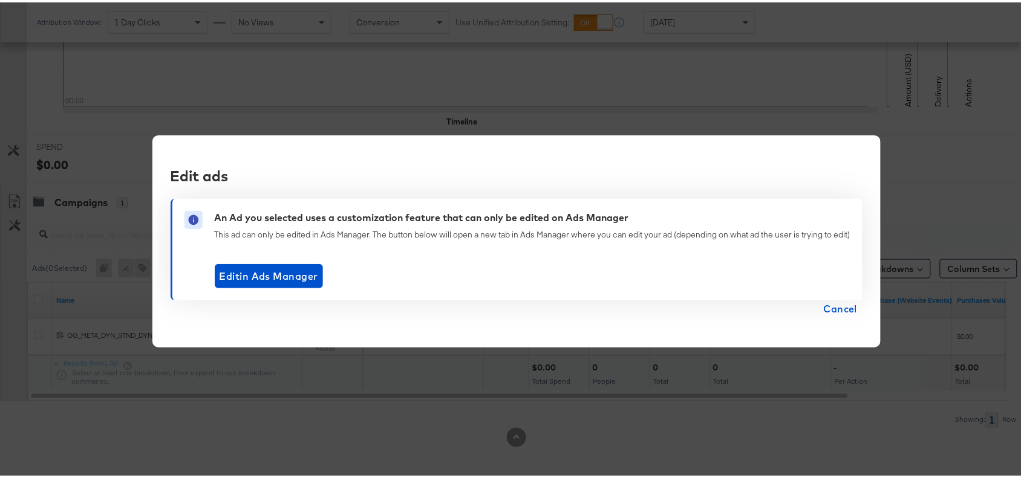
click at [842, 304] on span "Cancel" at bounding box center [840, 306] width 34 height 17
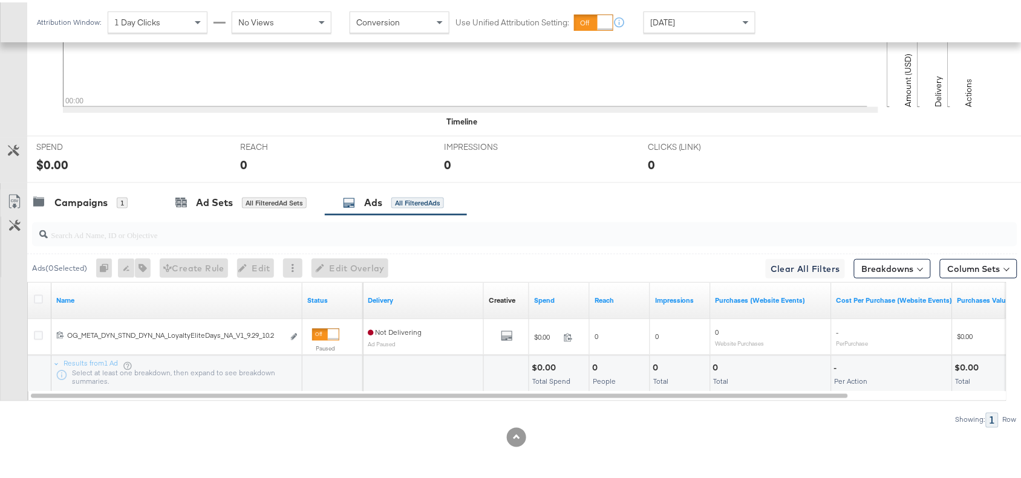
scroll to position [0, 0]
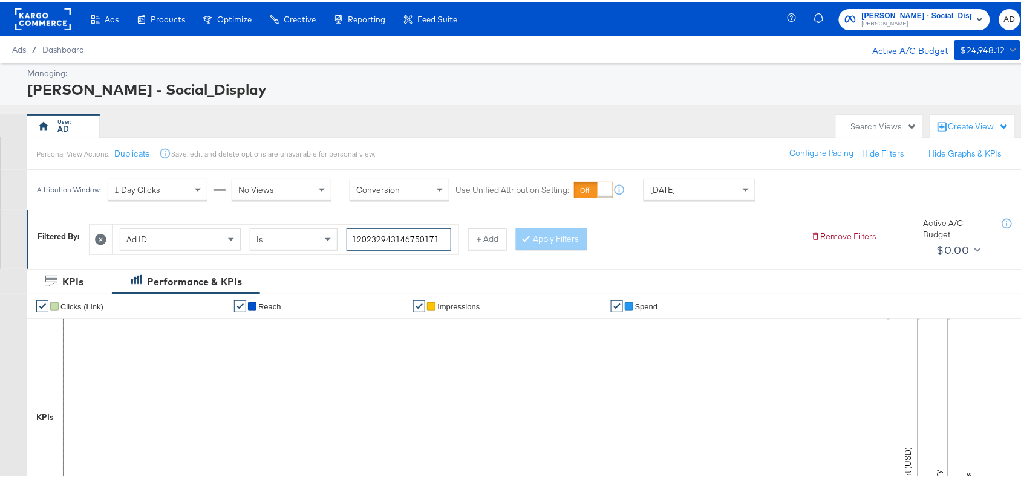
click at [392, 241] on input "120232943146750171" at bounding box center [398, 237] width 105 height 22
paste input "69481230"
click at [392, 241] on input "120232694812300171" at bounding box center [398, 237] width 105 height 22
type input "120232694812300171"
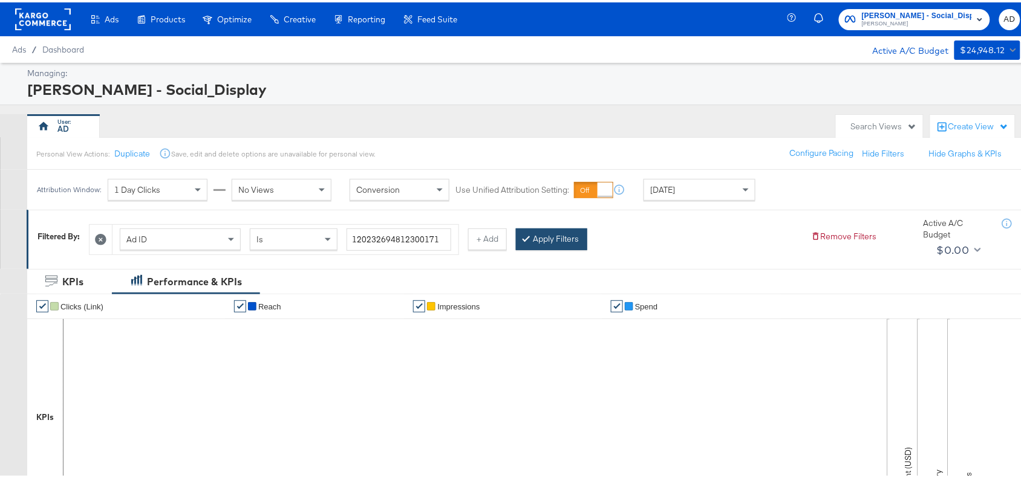
click at [567, 228] on button "Apply Filters" at bounding box center [551, 237] width 71 height 22
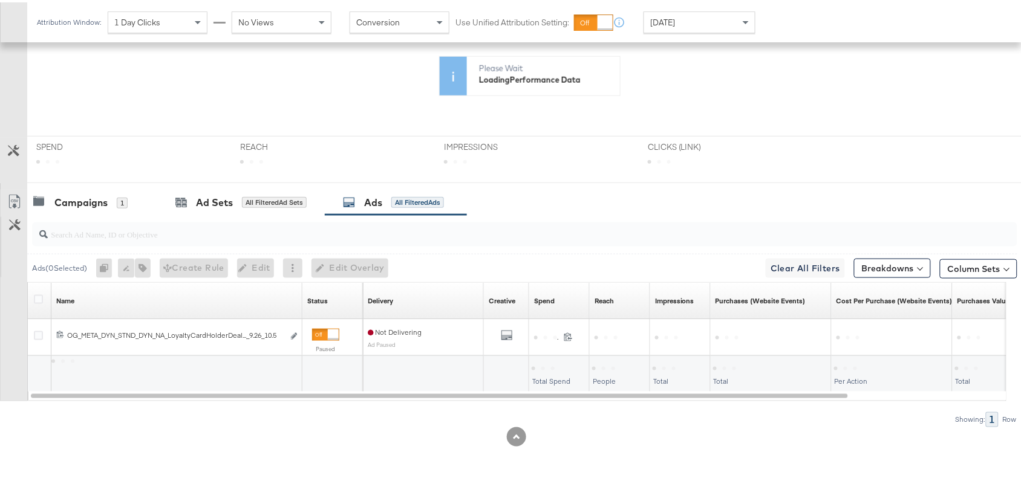
scroll to position [310, 0]
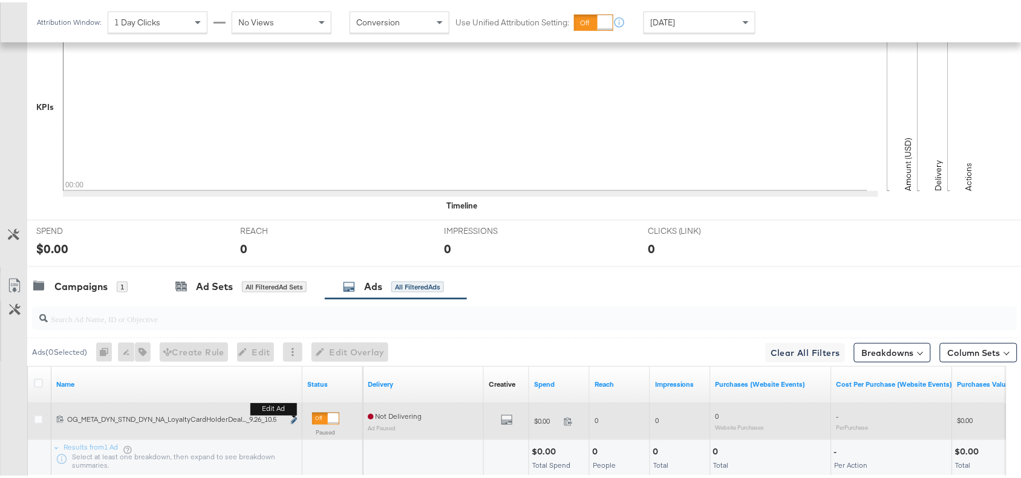
click at [292, 421] on icon "link" at bounding box center [294, 418] width 6 height 7
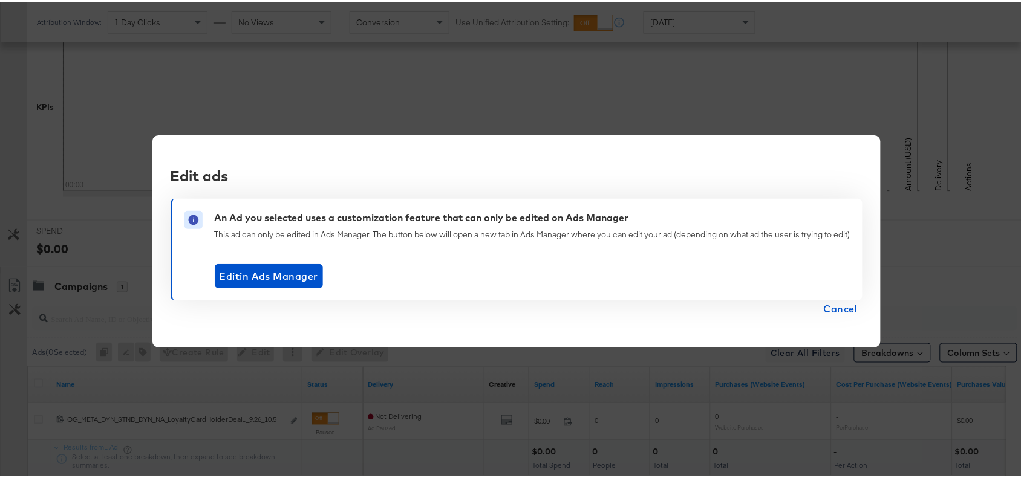
click at [845, 308] on span "Cancel" at bounding box center [840, 306] width 34 height 17
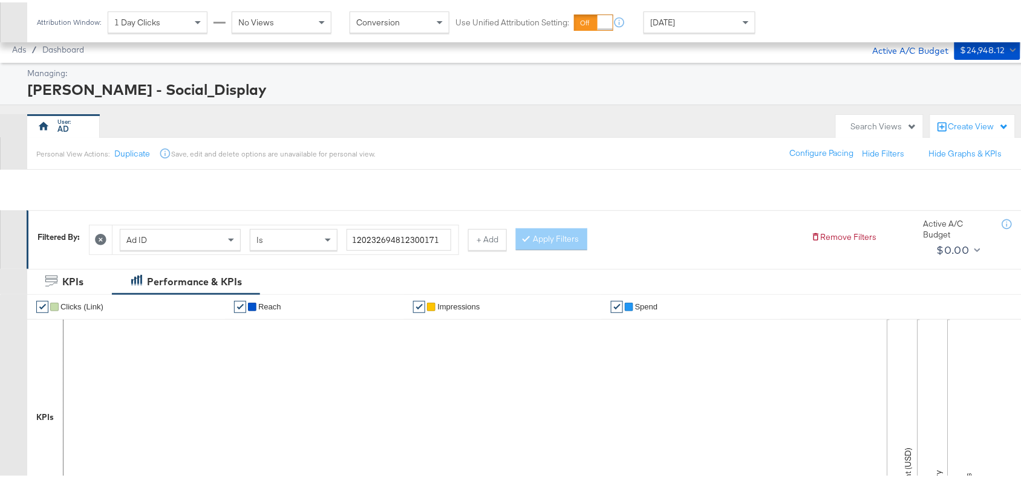
scroll to position [396, 0]
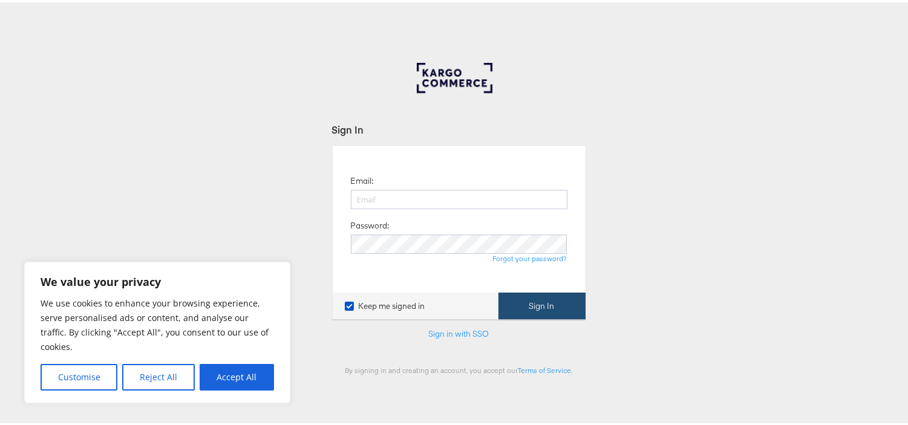
type input "[EMAIL_ADDRESS][PERSON_NAME][DOMAIN_NAME]"
click at [519, 309] on button "Sign In" at bounding box center [541, 303] width 87 height 27
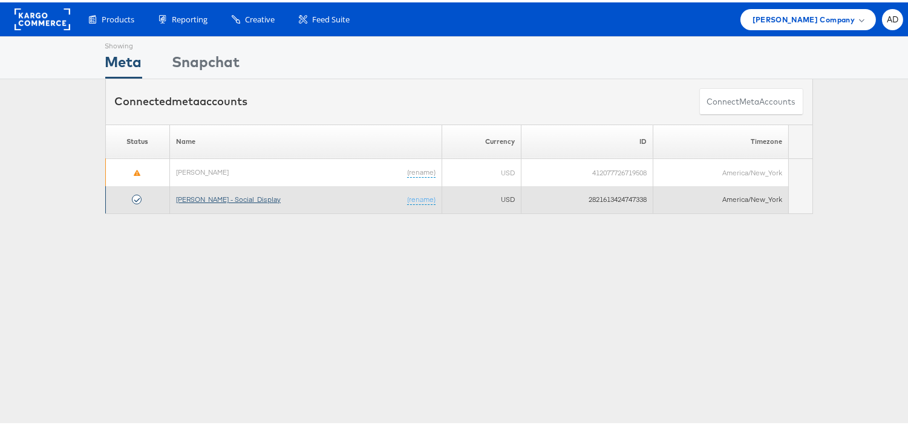
click at [233, 194] on link "[PERSON_NAME] - Social_Display" at bounding box center [228, 196] width 105 height 9
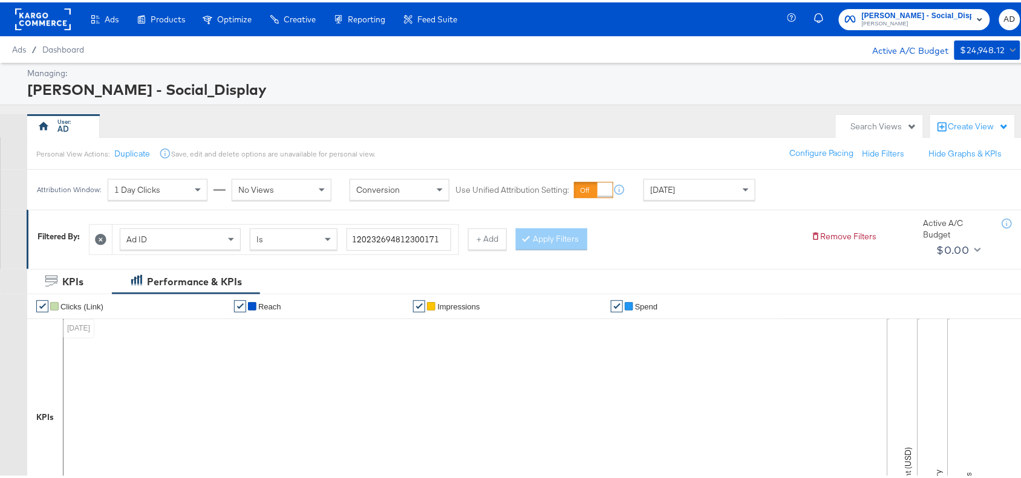
click at [656, 227] on div "Ad ID Is 120232694812300171 + Add Apply Filters" at bounding box center [445, 234] width 712 height 37
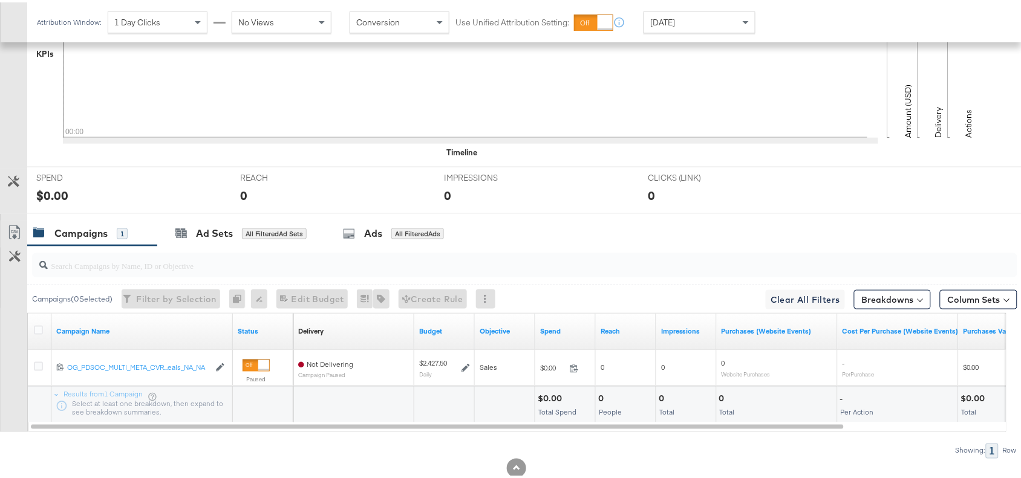
scroll to position [396, 0]
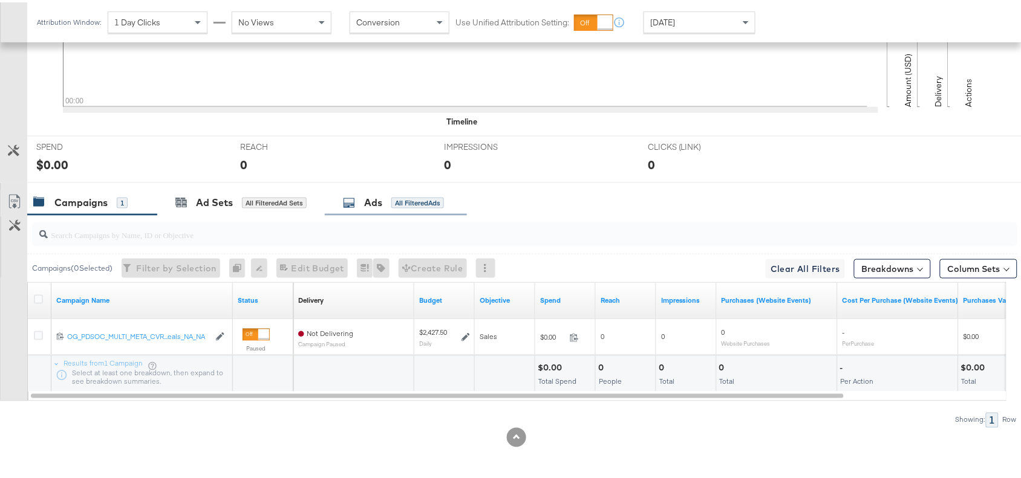
click at [362, 197] on div "Ads All Filtered Ads" at bounding box center [393, 200] width 101 height 14
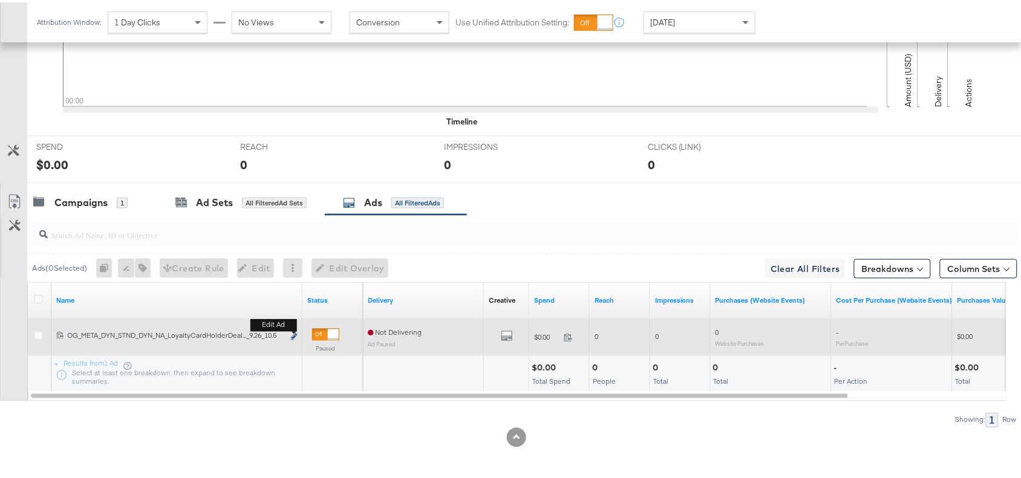
click at [290, 333] on button "Edit ad" at bounding box center [293, 335] width 7 height 13
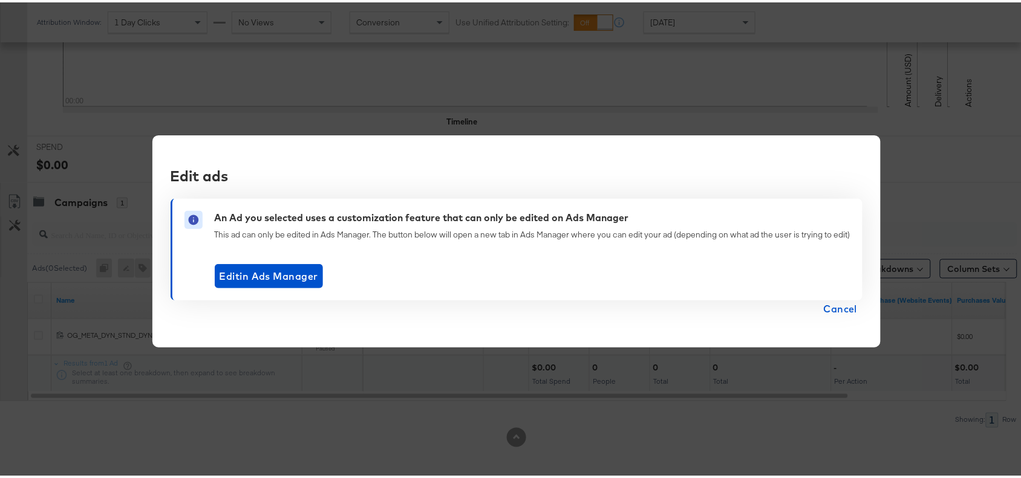
click at [823, 298] on span "Cancel" at bounding box center [840, 306] width 34 height 17
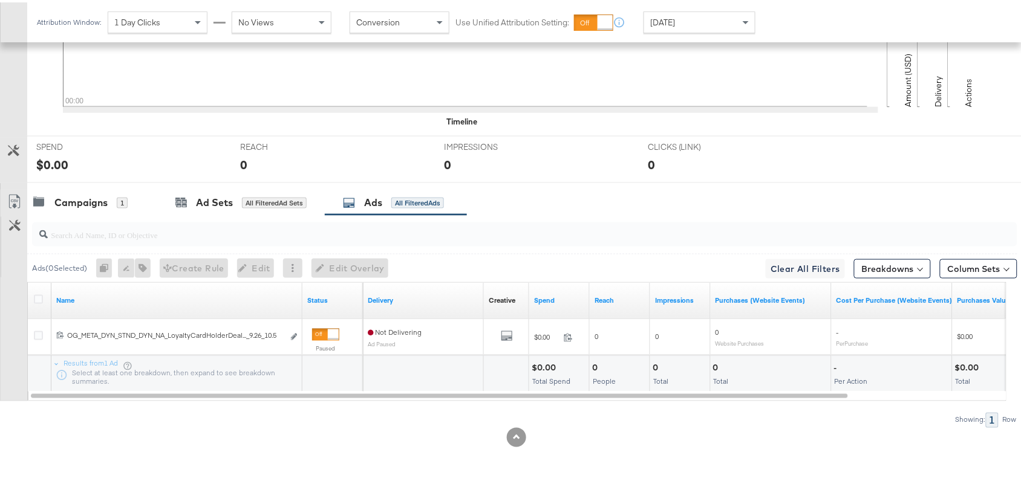
scroll to position [0, 0]
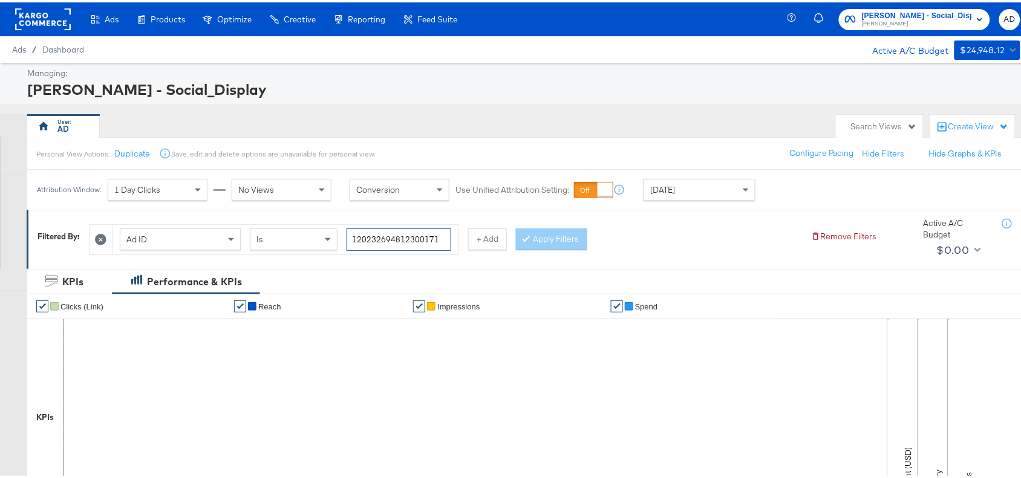
click at [402, 234] on input "120232694812300171" at bounding box center [398, 237] width 105 height 22
paste input "140230416"
type input "120231402304160171"
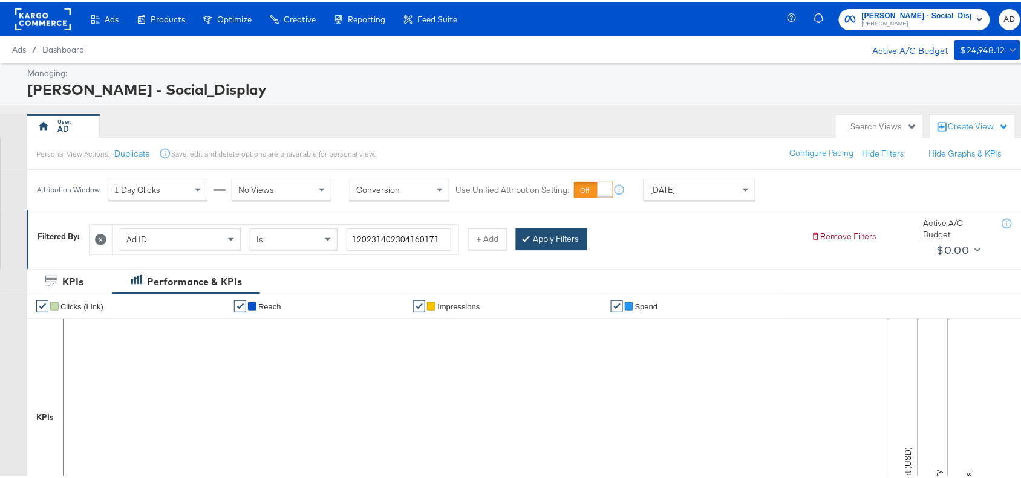
click at [539, 230] on button "Apply Filters" at bounding box center [551, 237] width 71 height 22
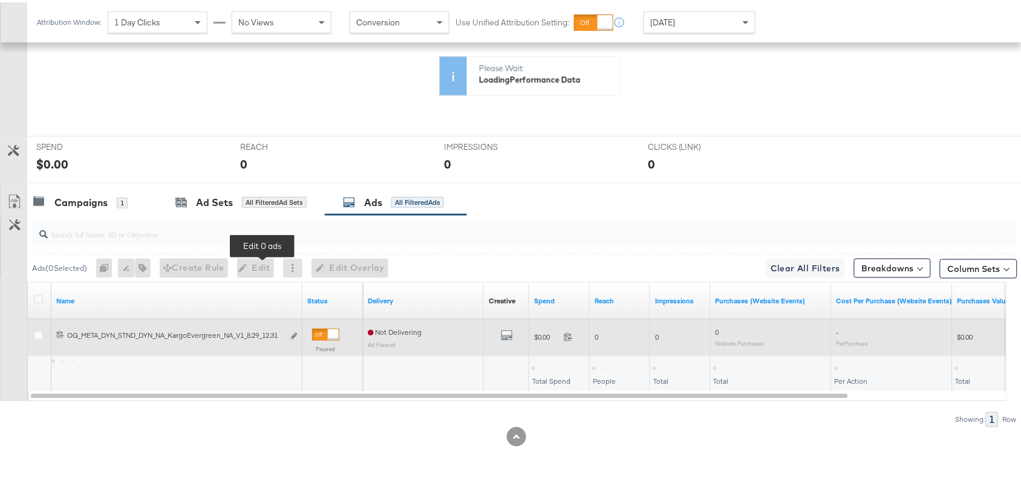
scroll to position [396, 0]
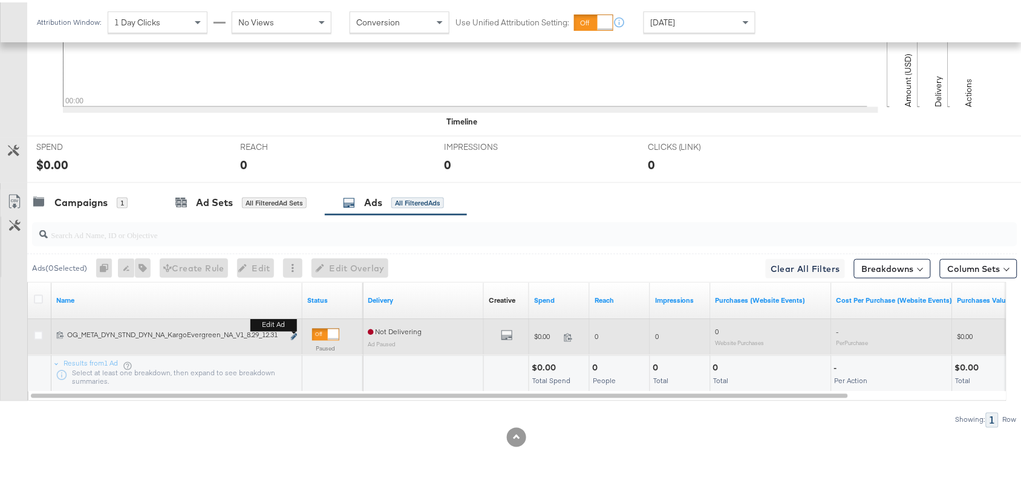
click at [293, 331] on button "Edit ad" at bounding box center [293, 335] width 7 height 13
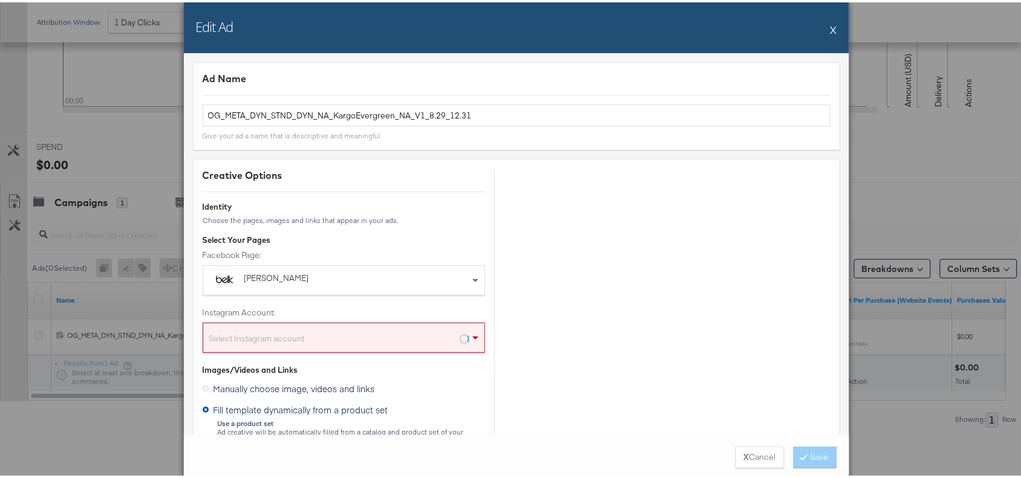
click at [460, 262] on div "Facebook Page: Belk" at bounding box center [344, 270] width 282 height 47
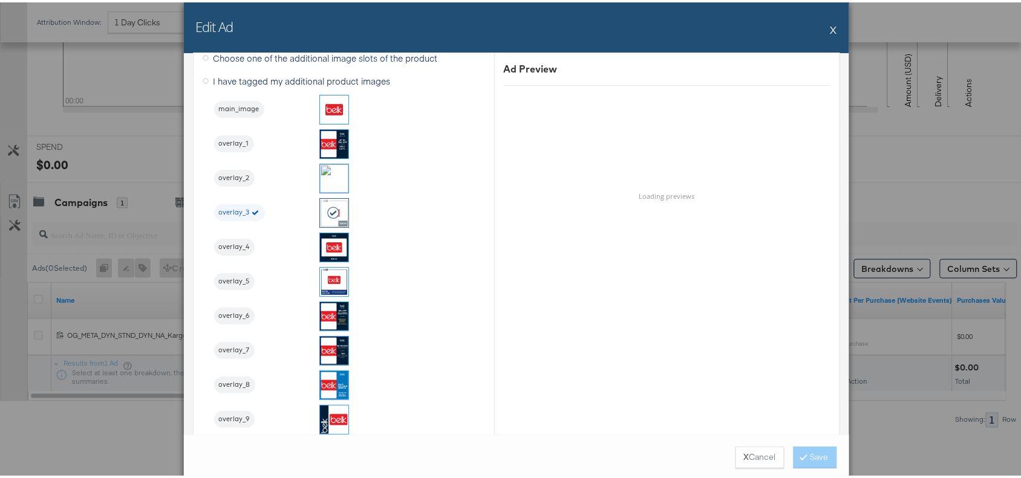
scroll to position [1177, 0]
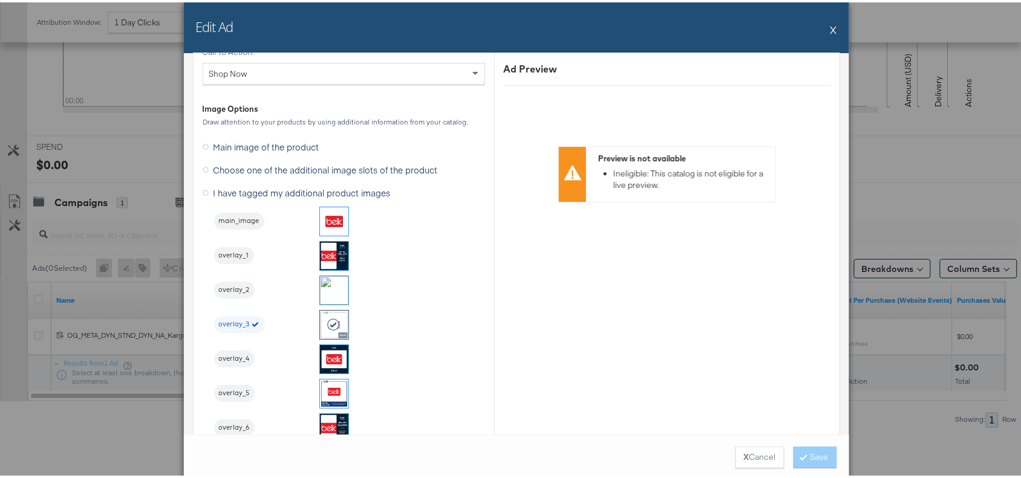
drag, startPoint x: 820, startPoint y: 25, endPoint x: 832, endPoint y: 26, distance: 11.5
click at [832, 26] on div "Edit Ad X" at bounding box center [516, 25] width 665 height 51
click at [830, 28] on button "X" at bounding box center [833, 27] width 7 height 24
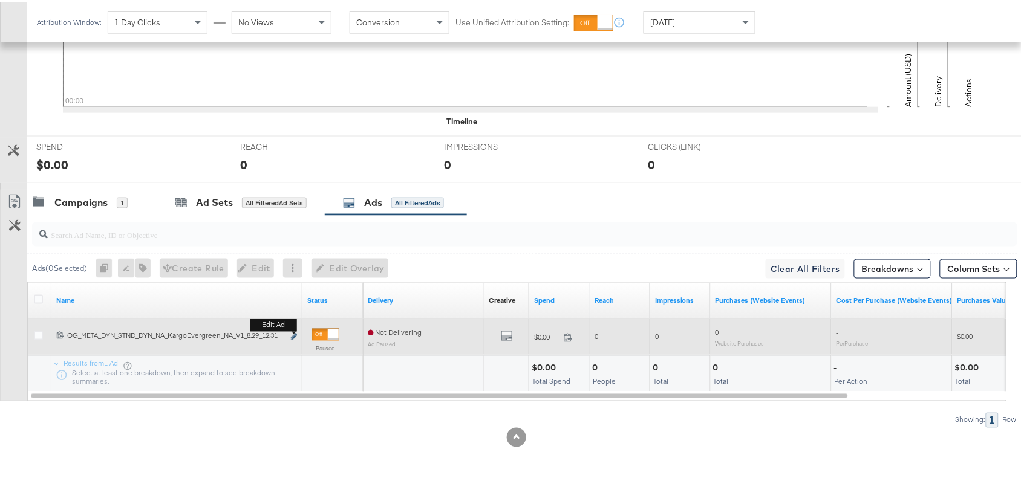
click at [294, 336] on icon "link" at bounding box center [294, 334] width 6 height 7
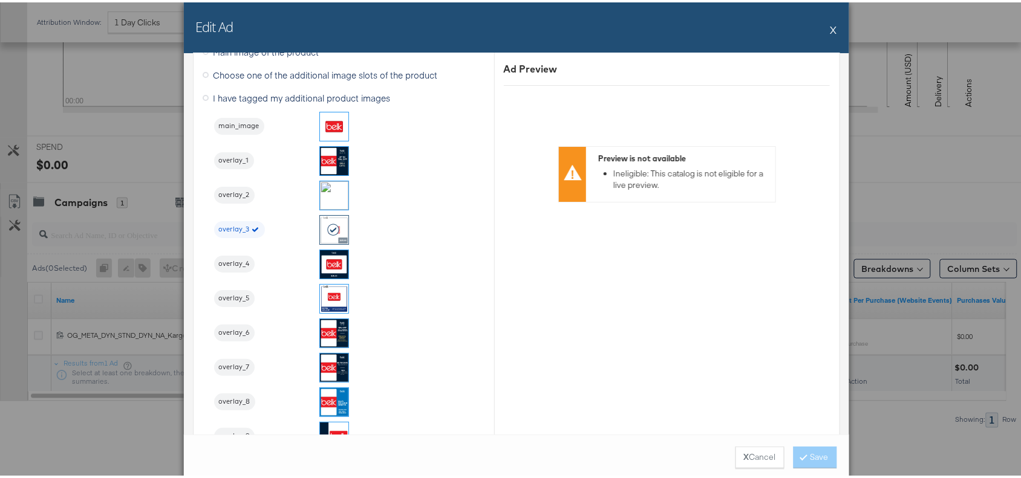
scroll to position [1271, 0]
